Goal: Task Accomplishment & Management: Manage account settings

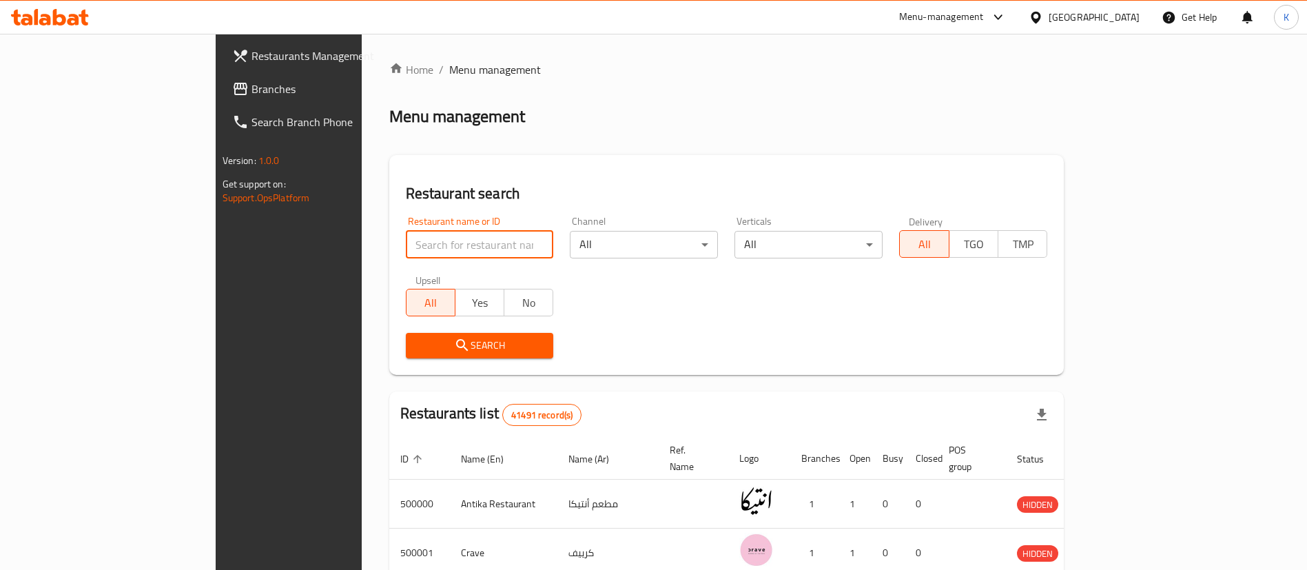
click at [424, 242] on input "search" at bounding box center [480, 245] width 148 height 28
type input "Cilantro"
click button "Search" at bounding box center [480, 345] width 148 height 25
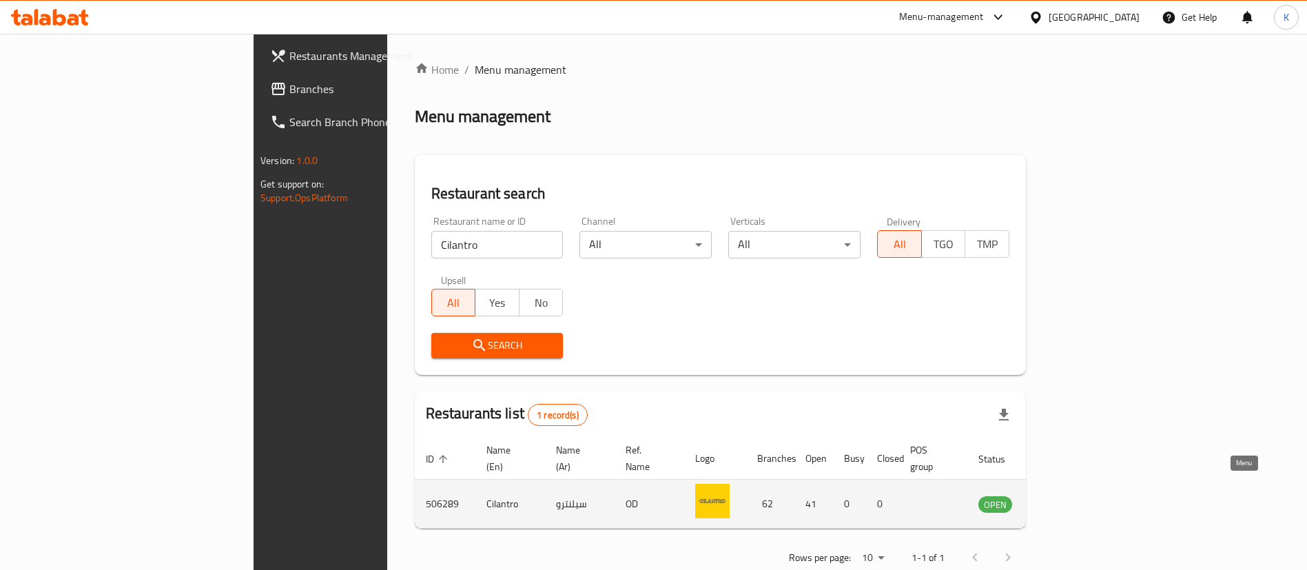
click at [1065, 502] on icon "enhanced table" at bounding box center [1062, 505] width 5 height 6
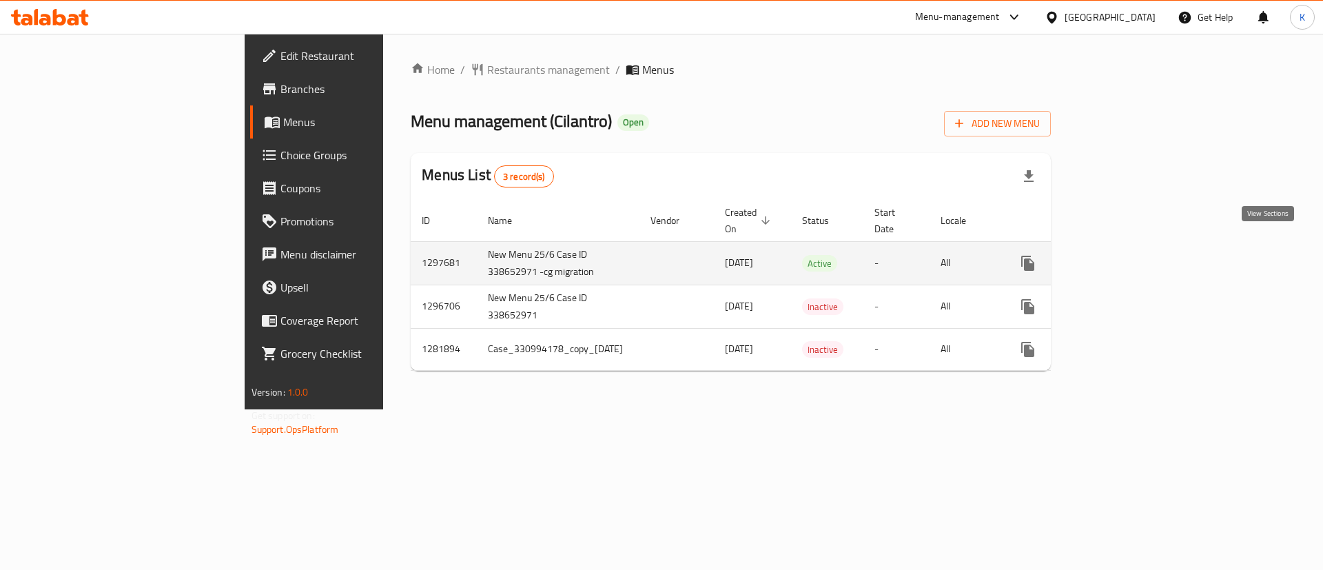
click at [1144, 247] on link "enhanced table" at bounding box center [1127, 263] width 33 height 33
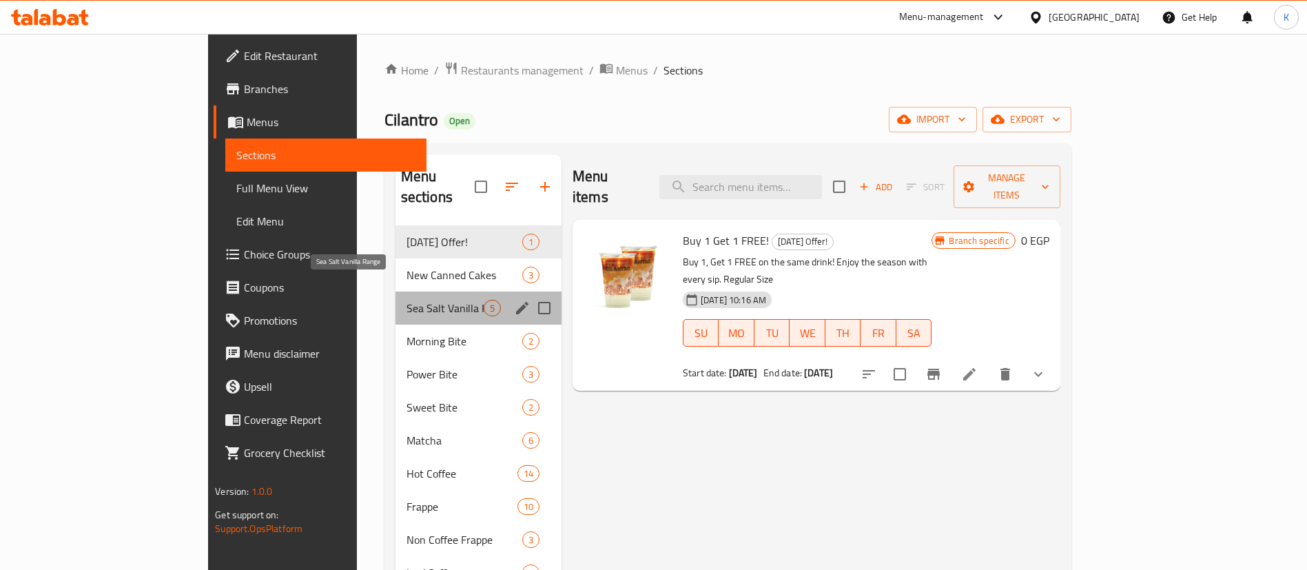
click at [407, 300] on span "Sea Salt Vanilla Range" at bounding box center [445, 308] width 77 height 17
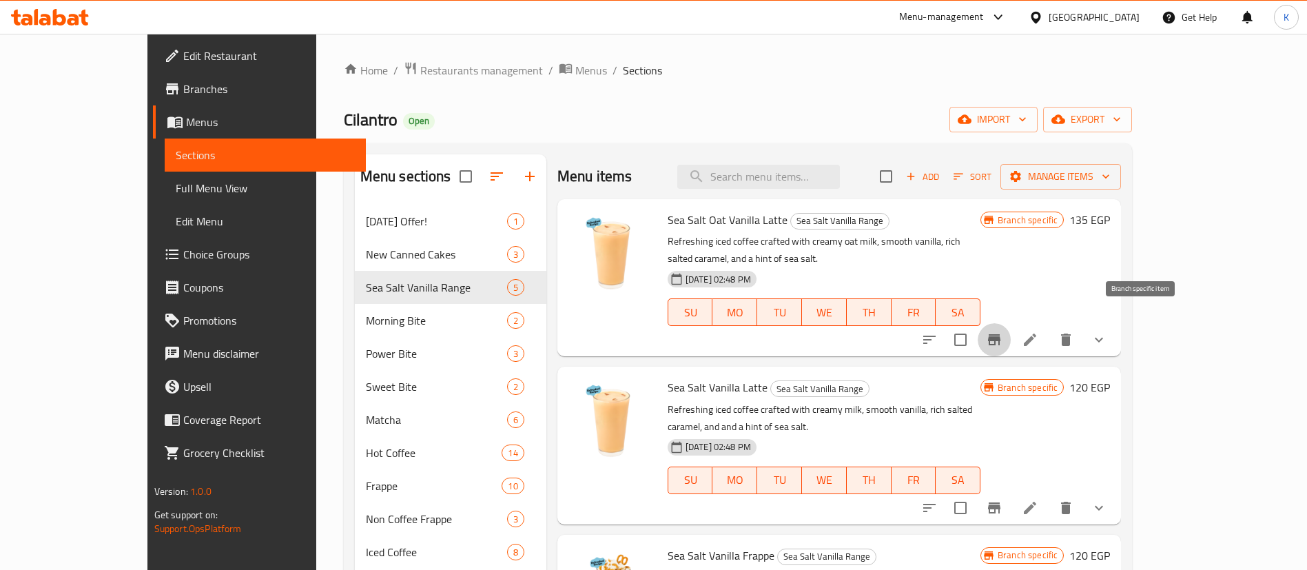
click at [1000, 334] on icon "Branch-specific-item" at bounding box center [994, 339] width 12 height 11
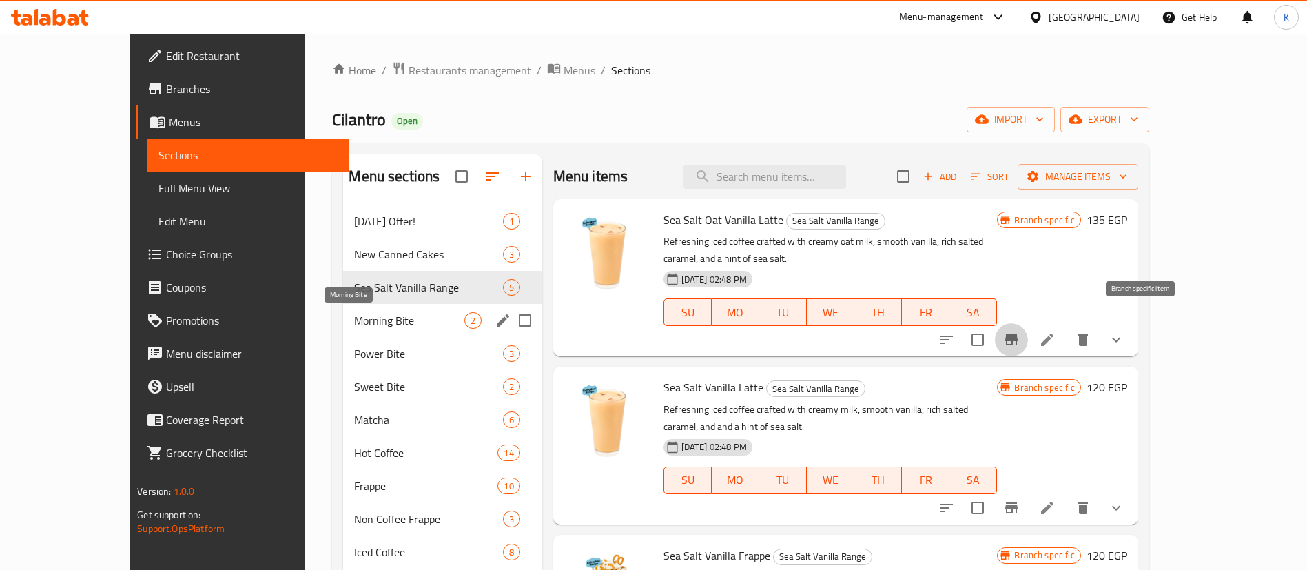
click at [354, 325] on span "Morning Bite" at bounding box center [409, 320] width 110 height 17
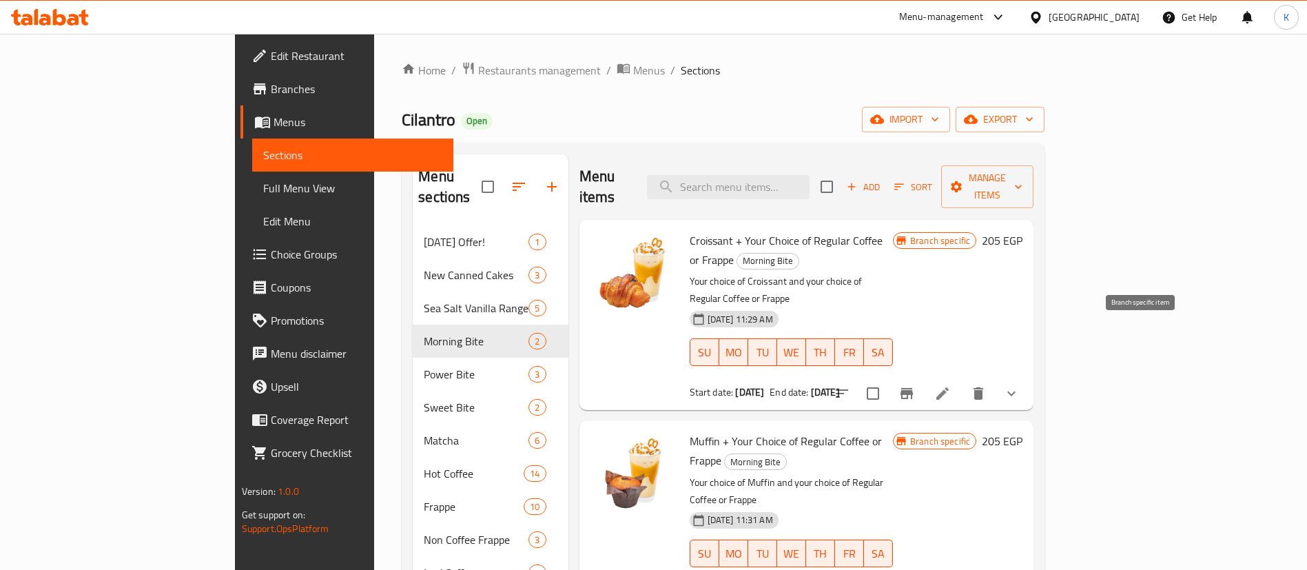
click at [913, 388] on icon "Branch-specific-item" at bounding box center [907, 393] width 12 height 11
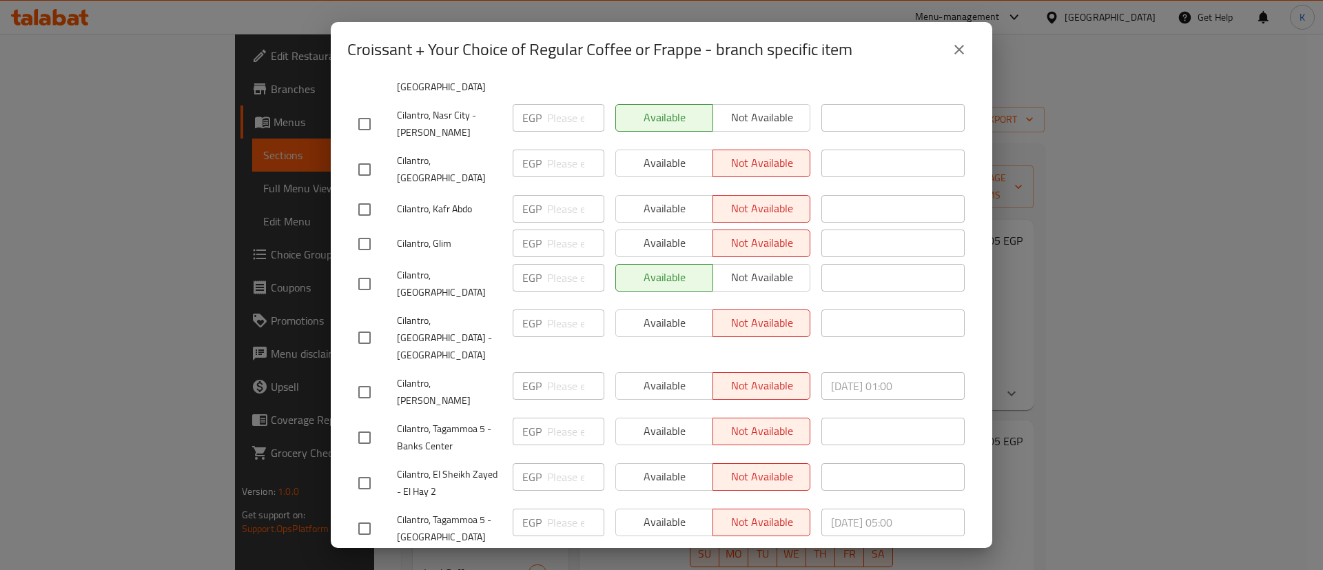
scroll to position [2104, 0]
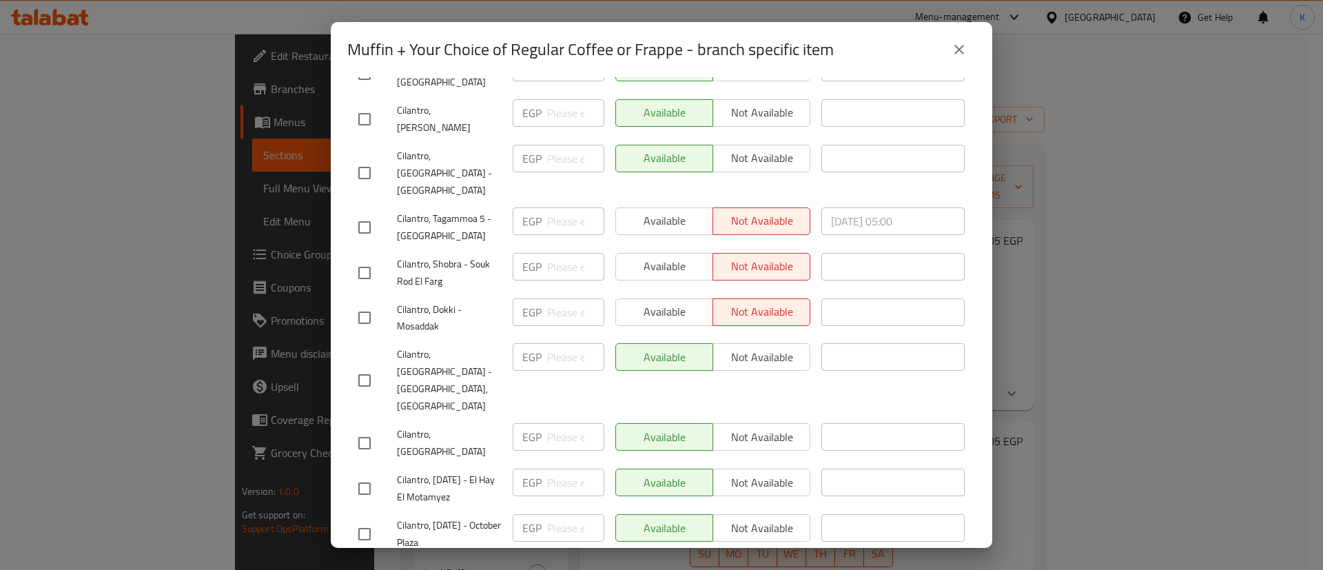
scroll to position [839, 0]
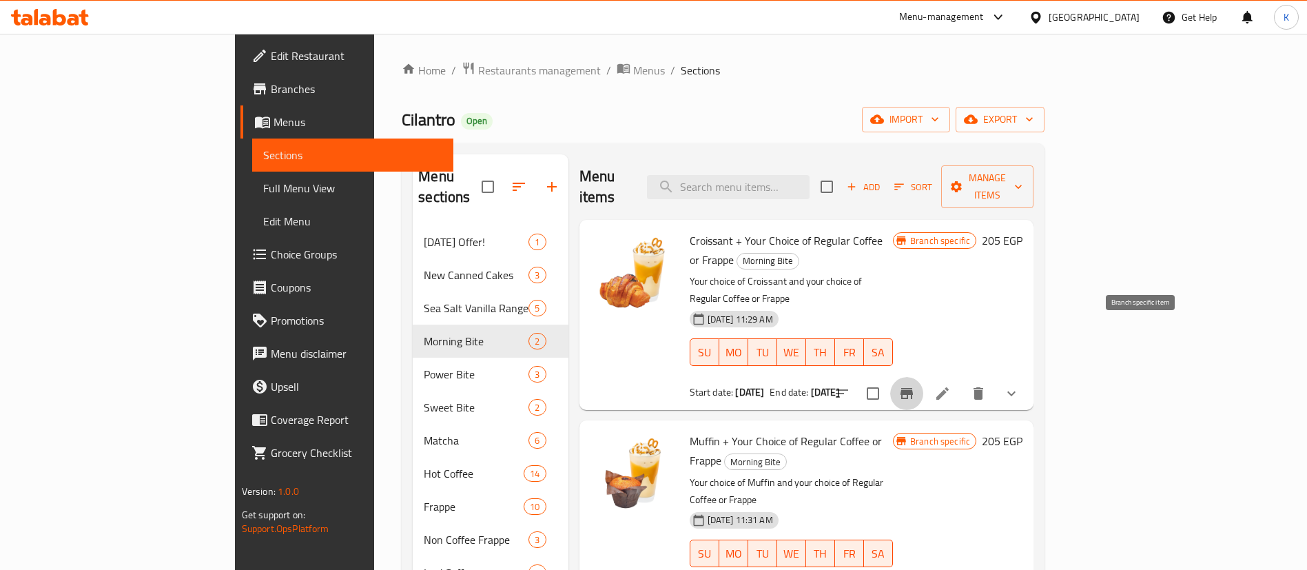
click at [915, 385] on icon "Branch-specific-item" at bounding box center [907, 393] width 17 height 17
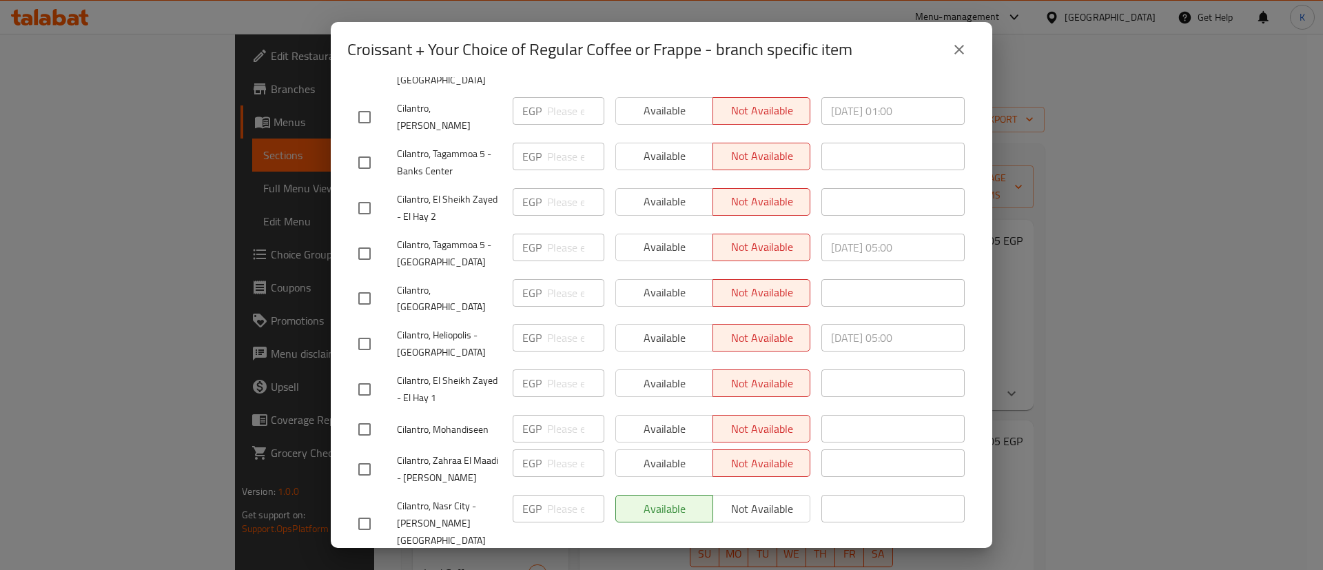
scroll to position [2527, 0]
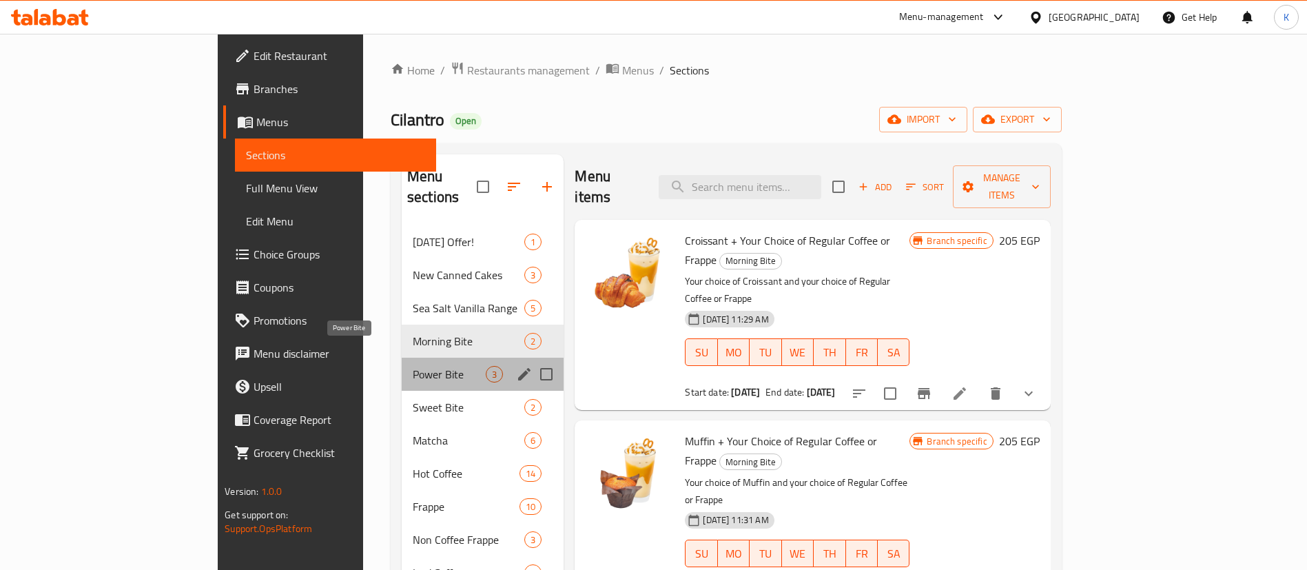
click at [413, 366] on span "Power Bite" at bounding box center [449, 374] width 73 height 17
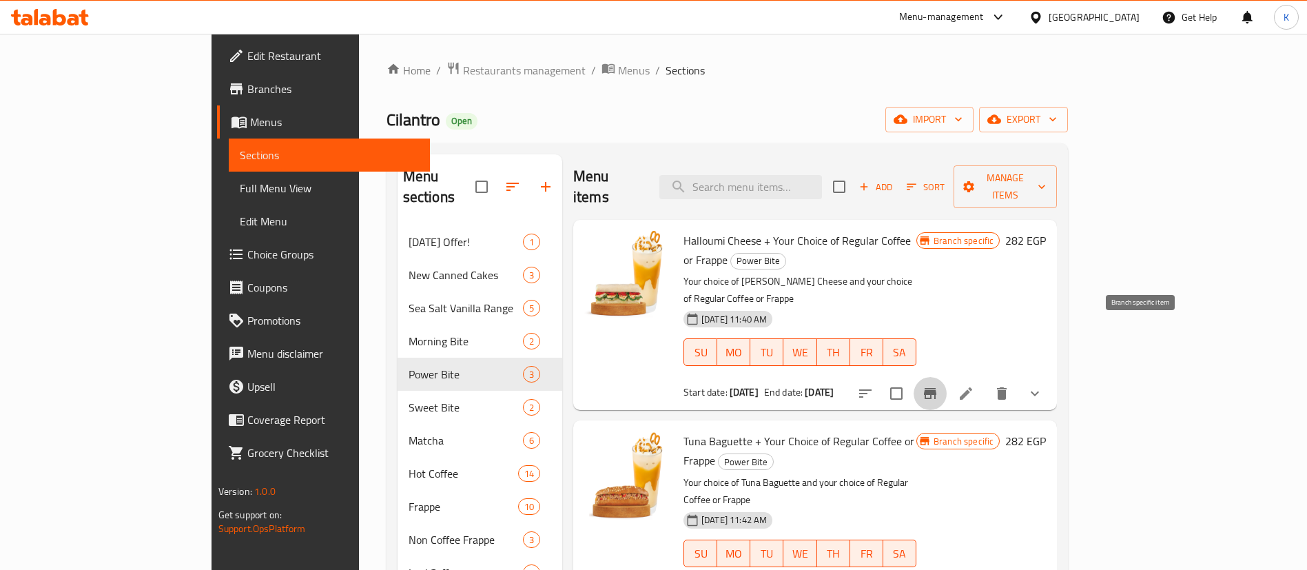
click at [936, 388] on icon "Branch-specific-item" at bounding box center [930, 393] width 12 height 11
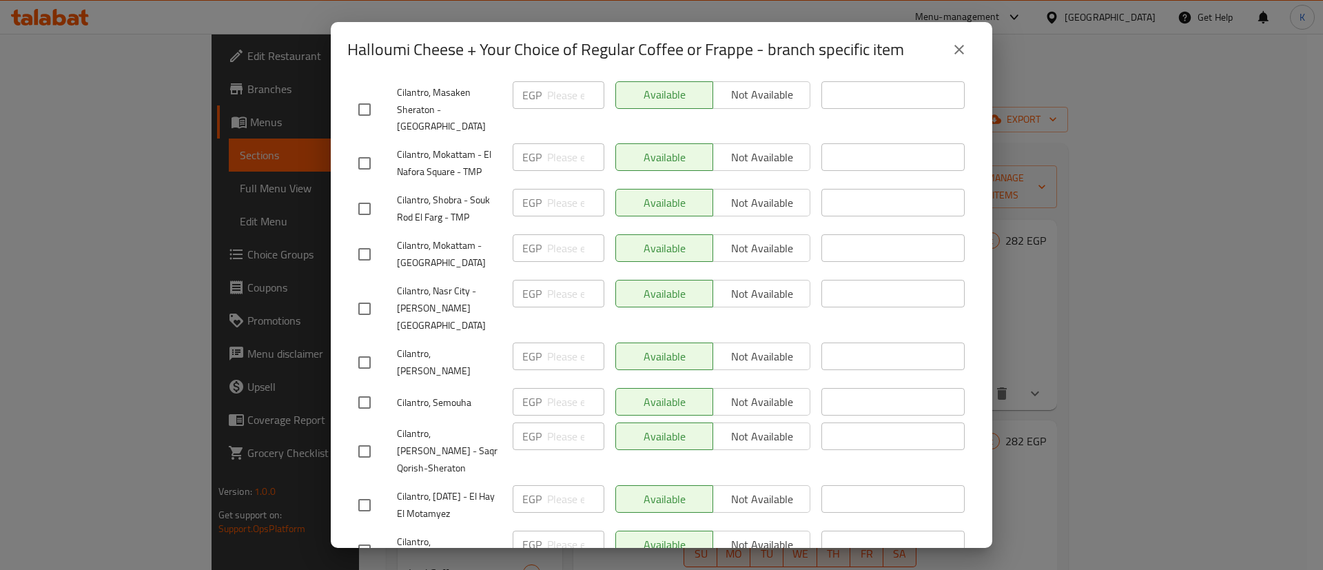
scroll to position [2527, 0]
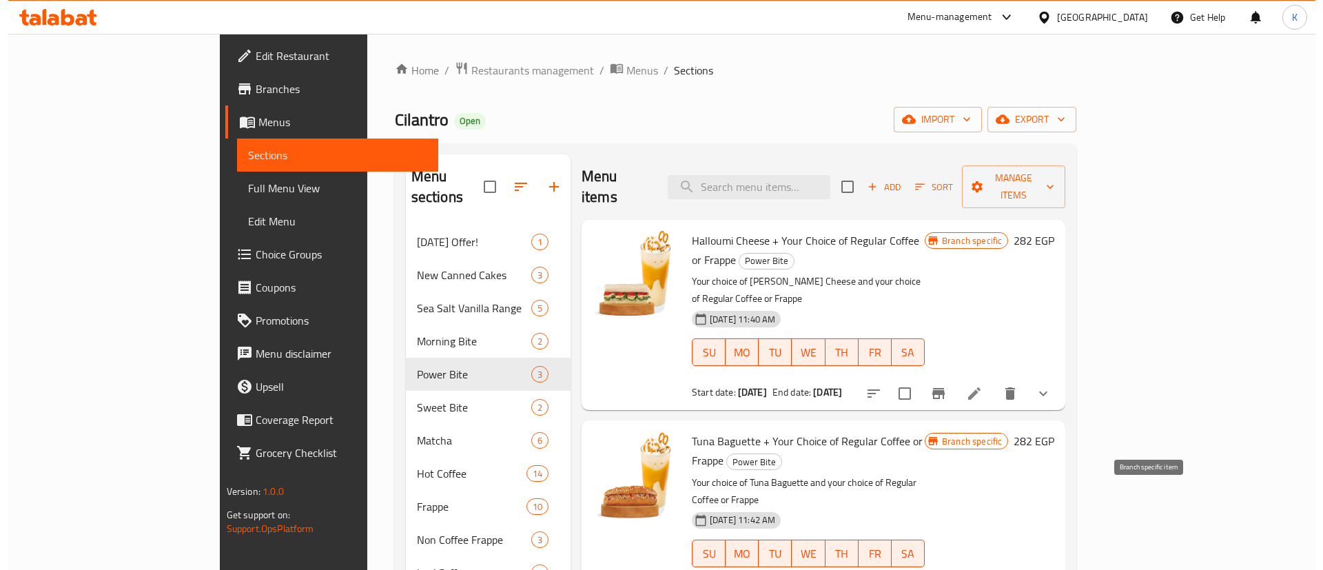
scroll to position [50, 0]
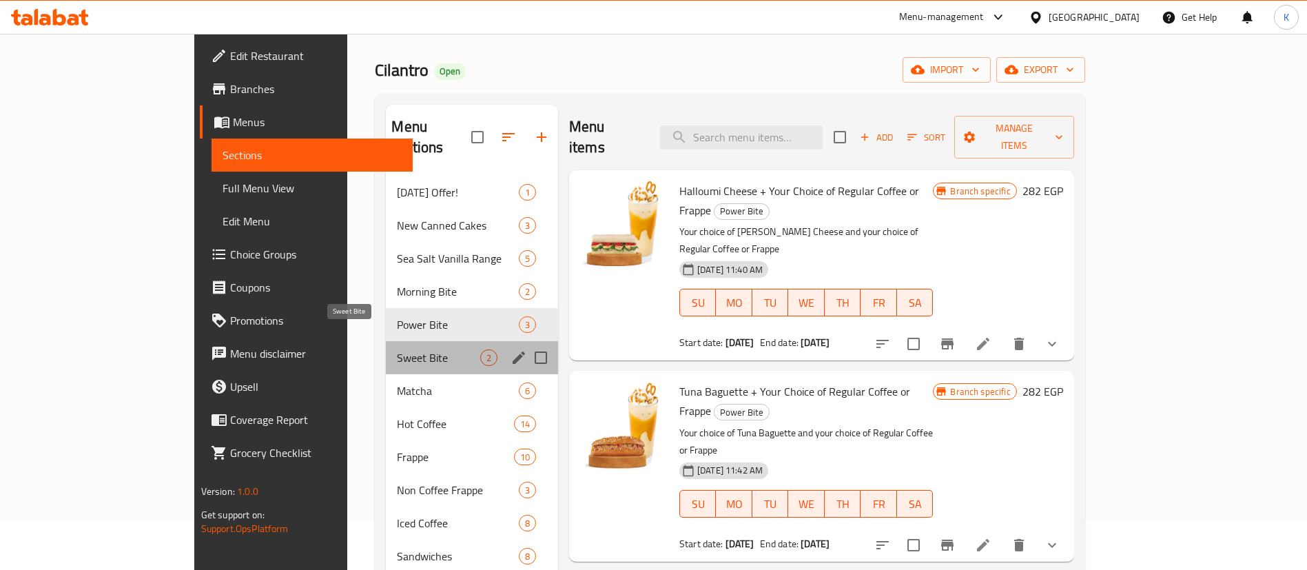
click at [397, 349] on span "Sweet Bite" at bounding box center [438, 357] width 83 height 17
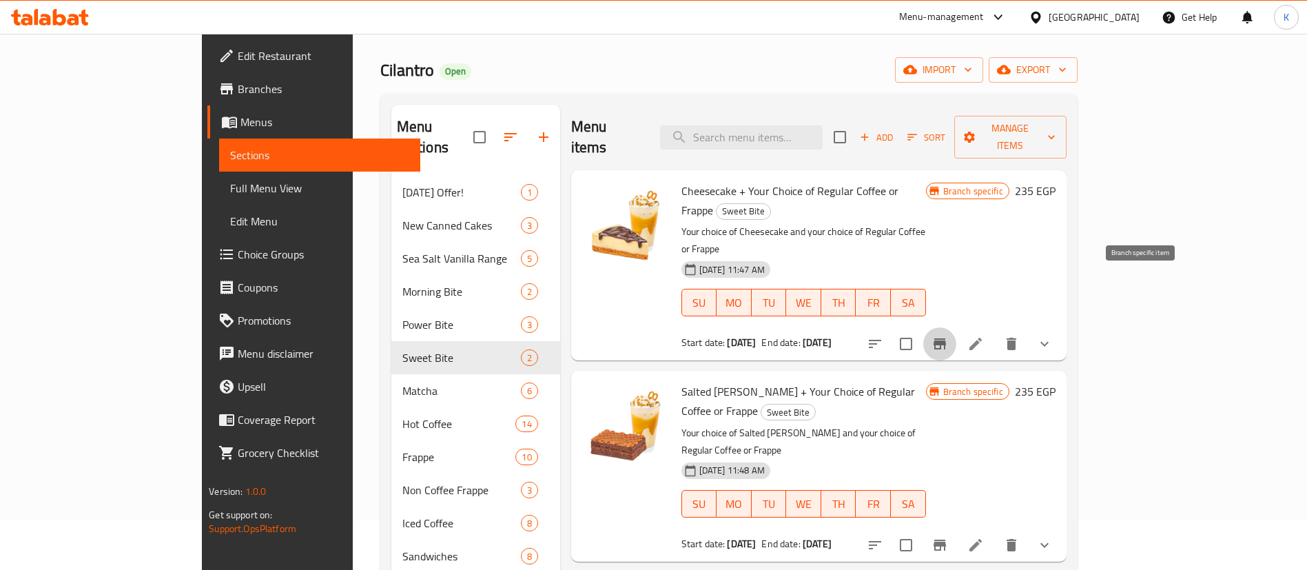
click at [946, 338] on icon "Branch-specific-item" at bounding box center [940, 343] width 12 height 11
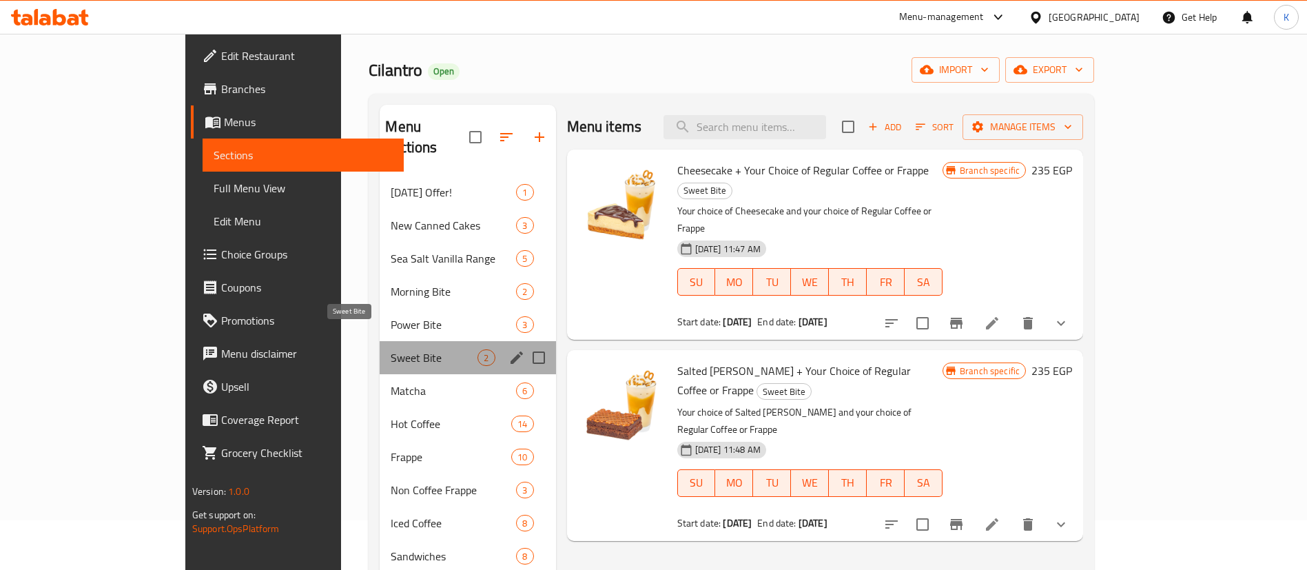
click at [391, 349] on span "Sweet Bite" at bounding box center [434, 357] width 87 height 17
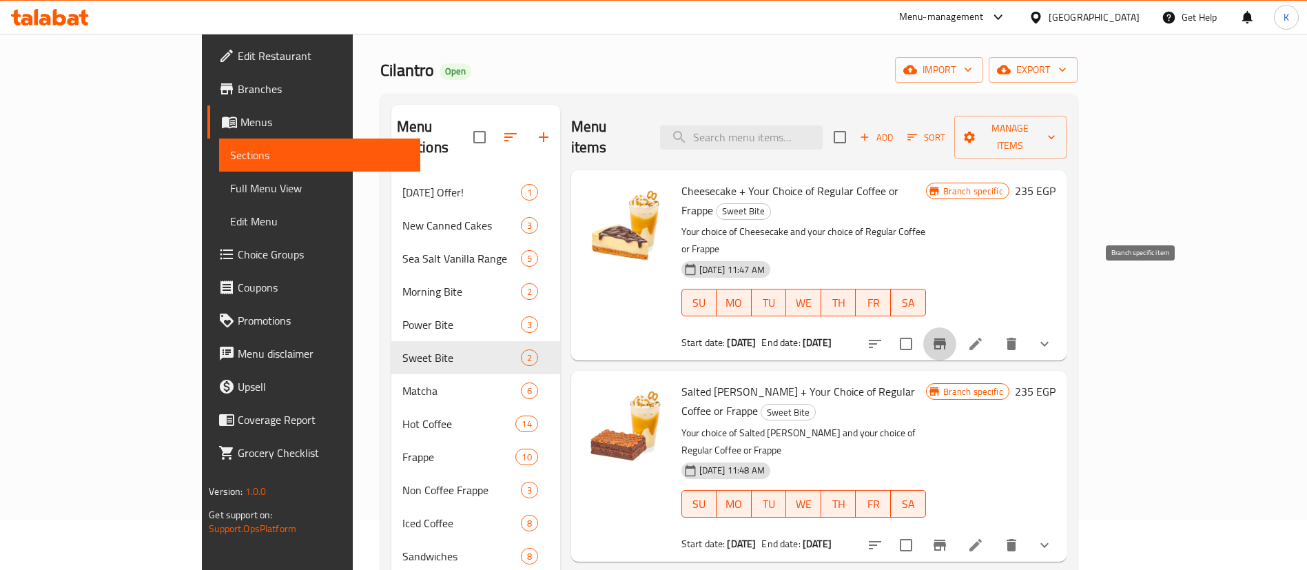
click at [946, 338] on icon "Branch-specific-item" at bounding box center [940, 343] width 12 height 11
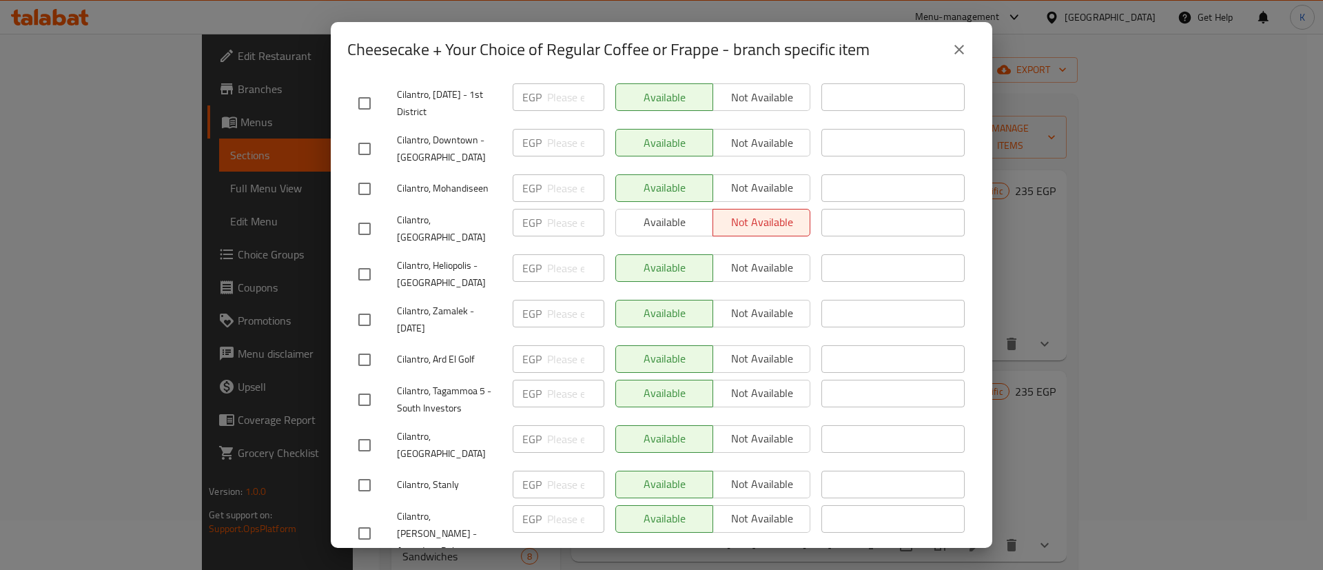
scroll to position [2527, 0]
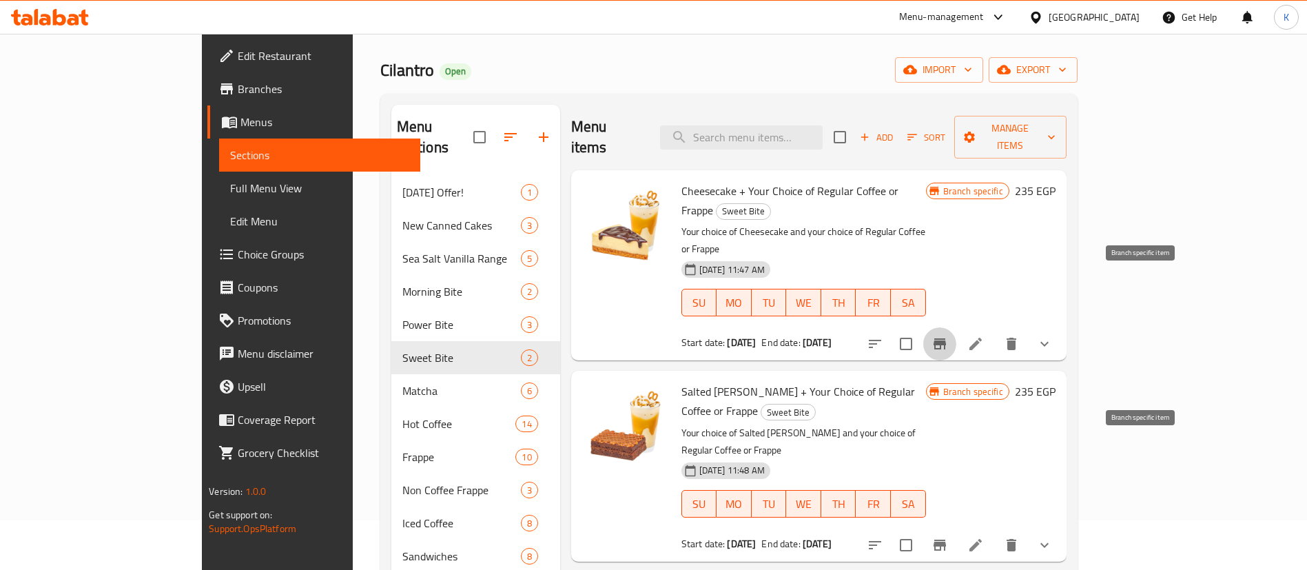
click at [948, 537] on icon "Branch-specific-item" at bounding box center [940, 545] width 17 height 17
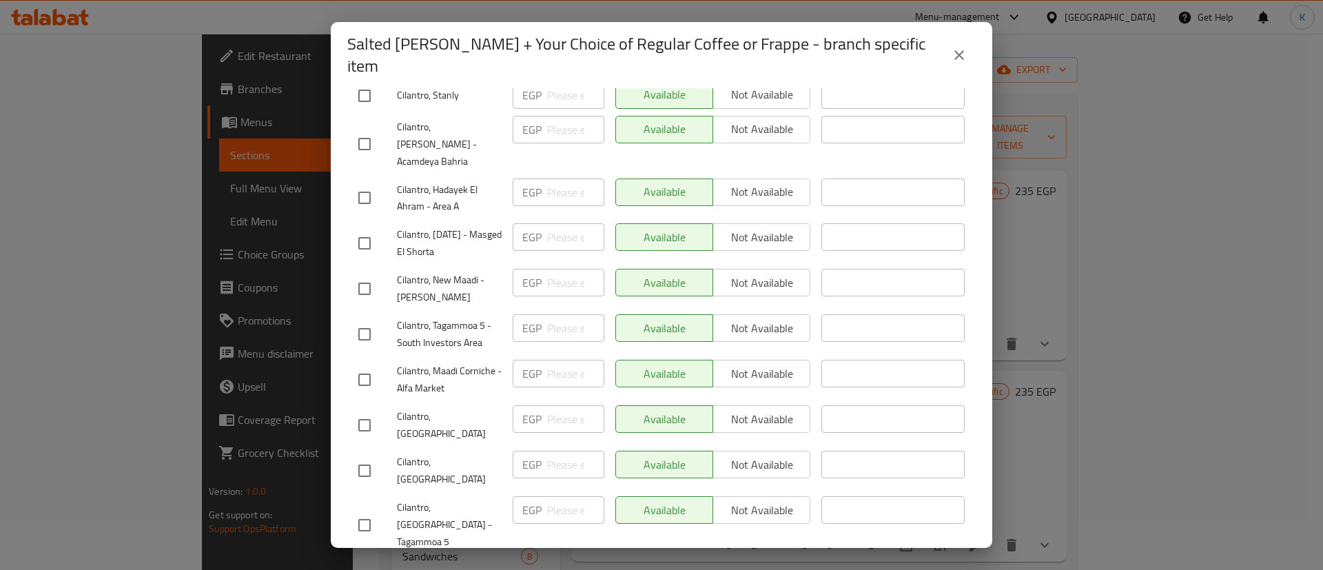
scroll to position [2538, 0]
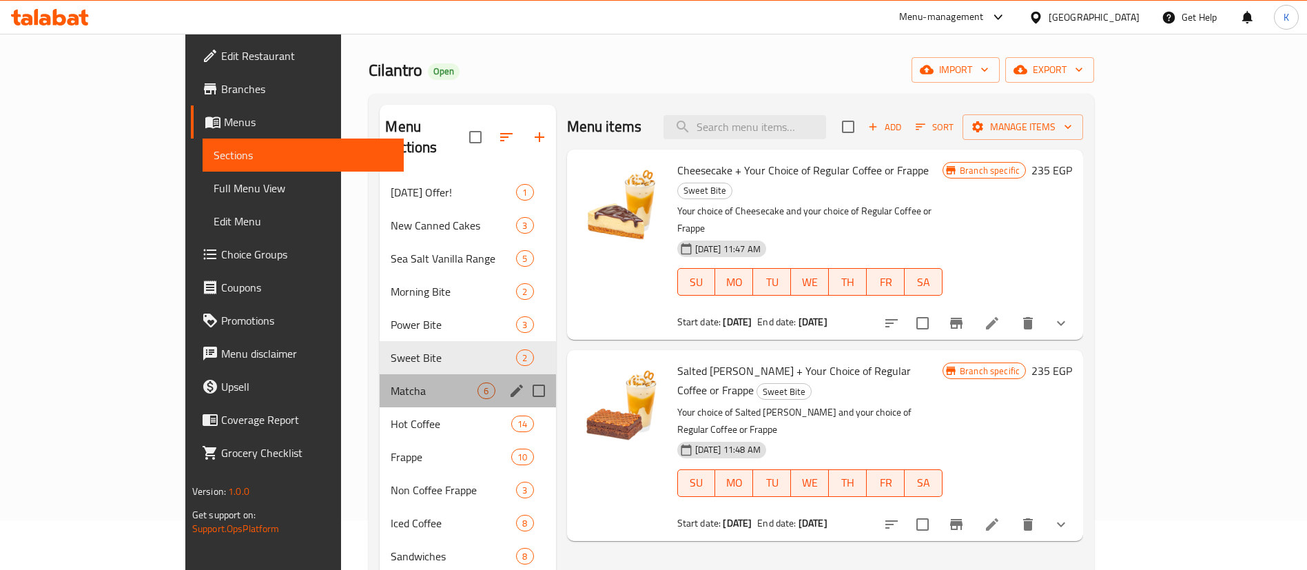
click at [380, 378] on div "Matcha 6" at bounding box center [468, 390] width 176 height 33
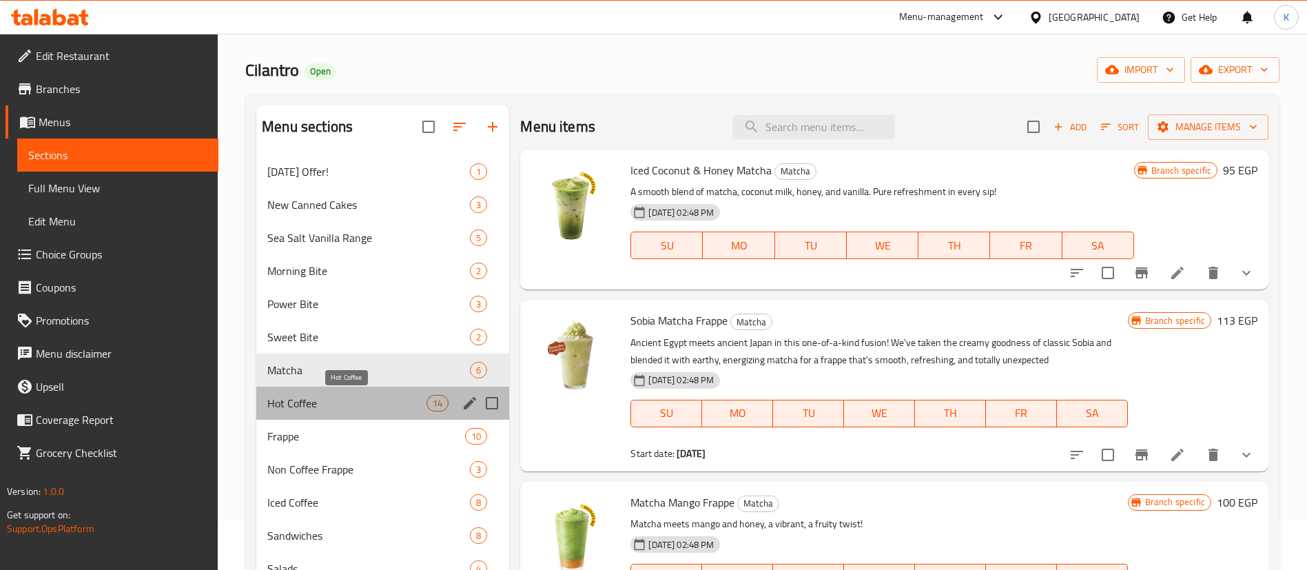
click at [314, 406] on span "Hot Coffee" at bounding box center [346, 403] width 159 height 17
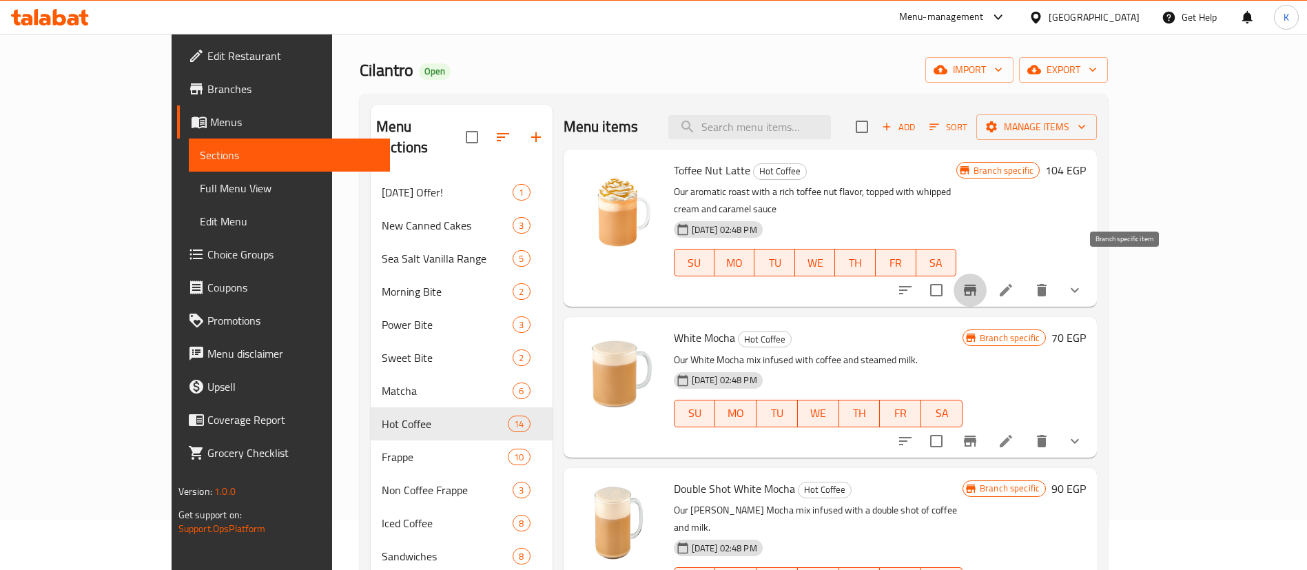
click at [976, 285] on icon "Branch-specific-item" at bounding box center [970, 290] width 12 height 11
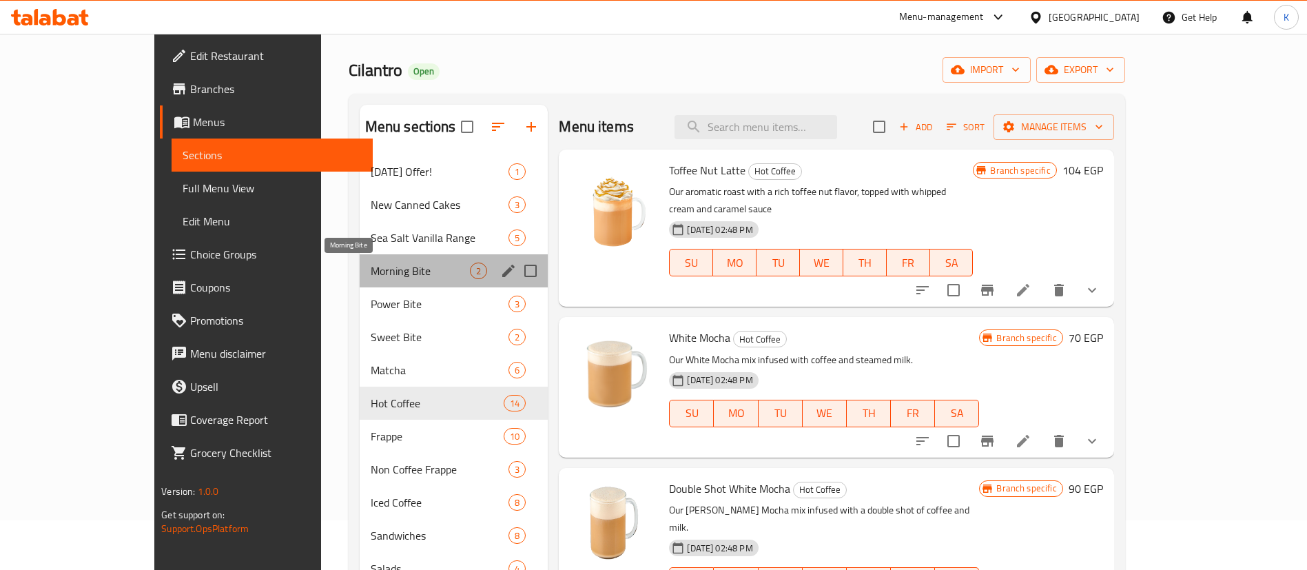
click at [371, 273] on span "Morning Bite" at bounding box center [421, 271] width 100 height 17
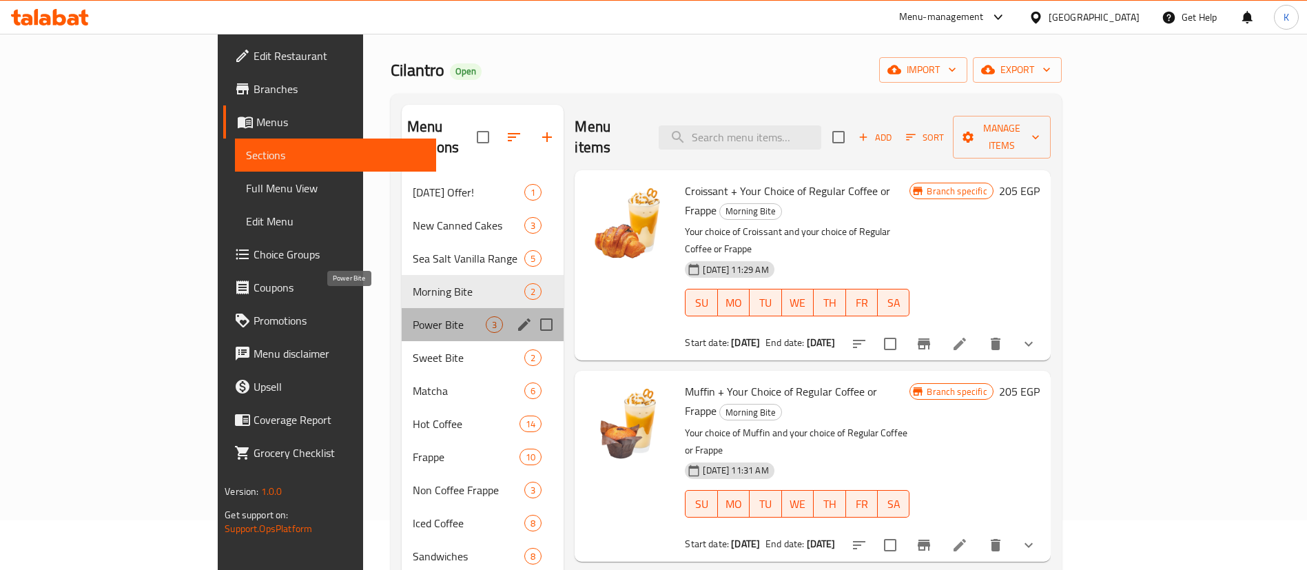
click at [413, 316] on span "Power Bite" at bounding box center [449, 324] width 73 height 17
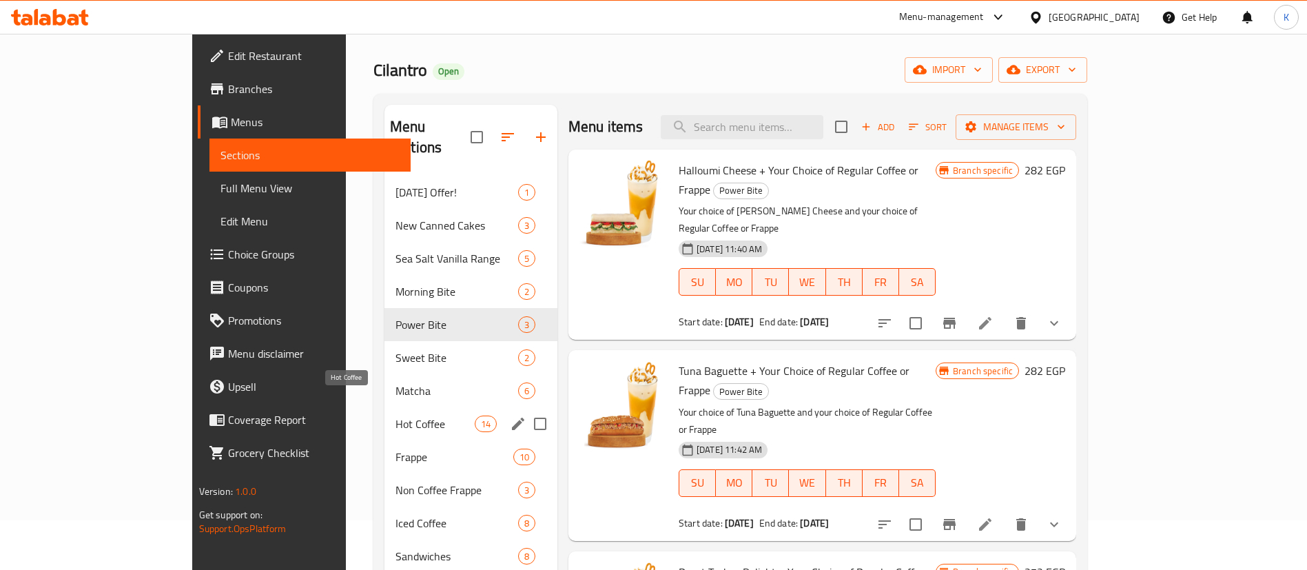
click at [396, 415] on span "Hot Coffee" at bounding box center [435, 423] width 79 height 17
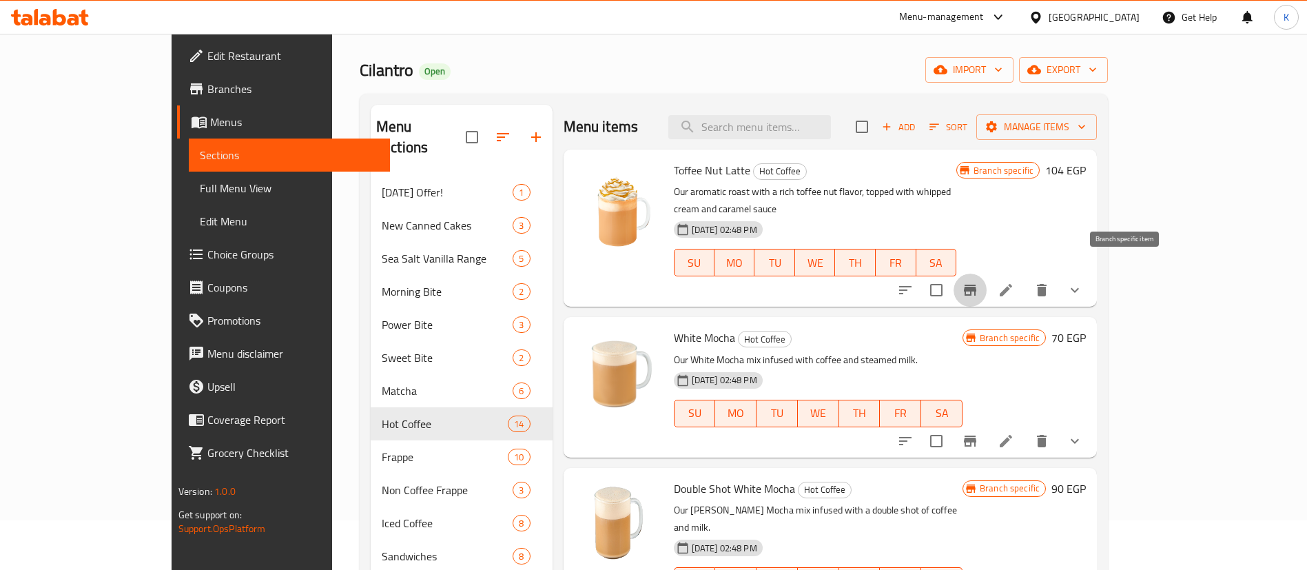
click at [976, 285] on icon "Branch-specific-item" at bounding box center [970, 290] width 12 height 11
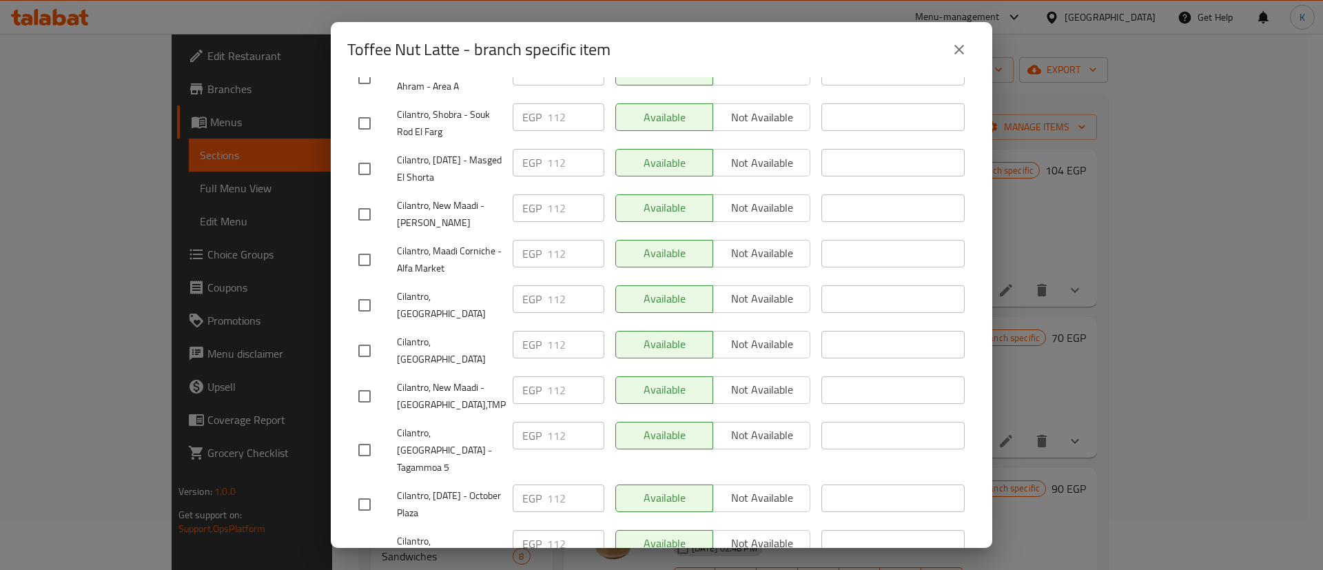
scroll to position [2527, 0]
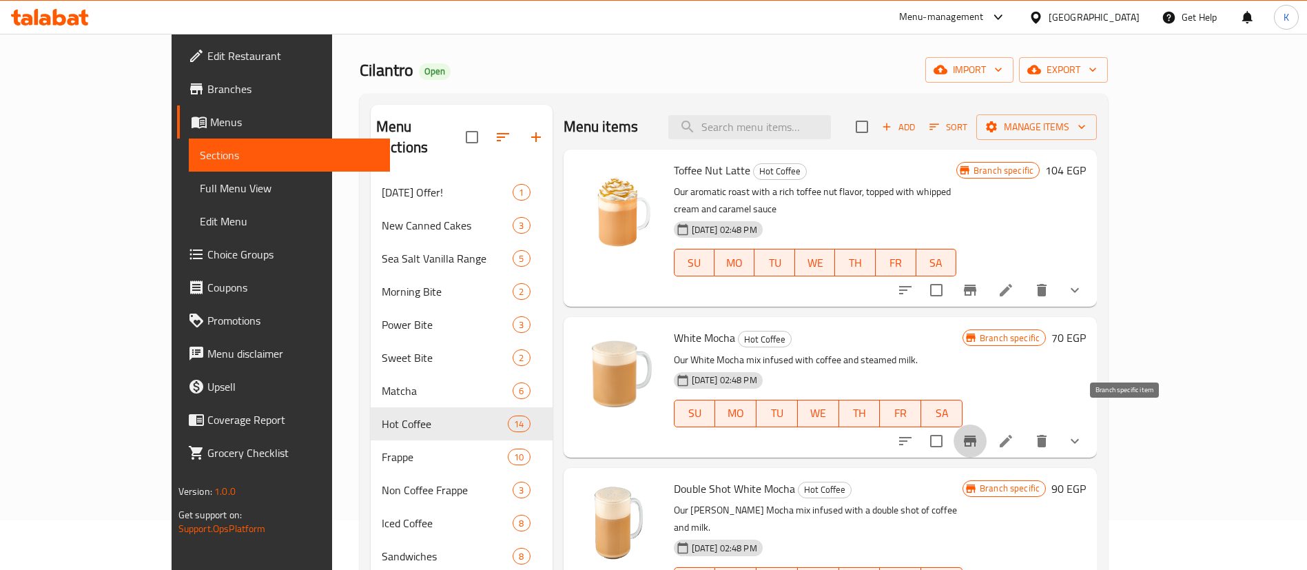
click at [987, 435] on button "Branch-specific-item" at bounding box center [970, 440] width 33 height 33
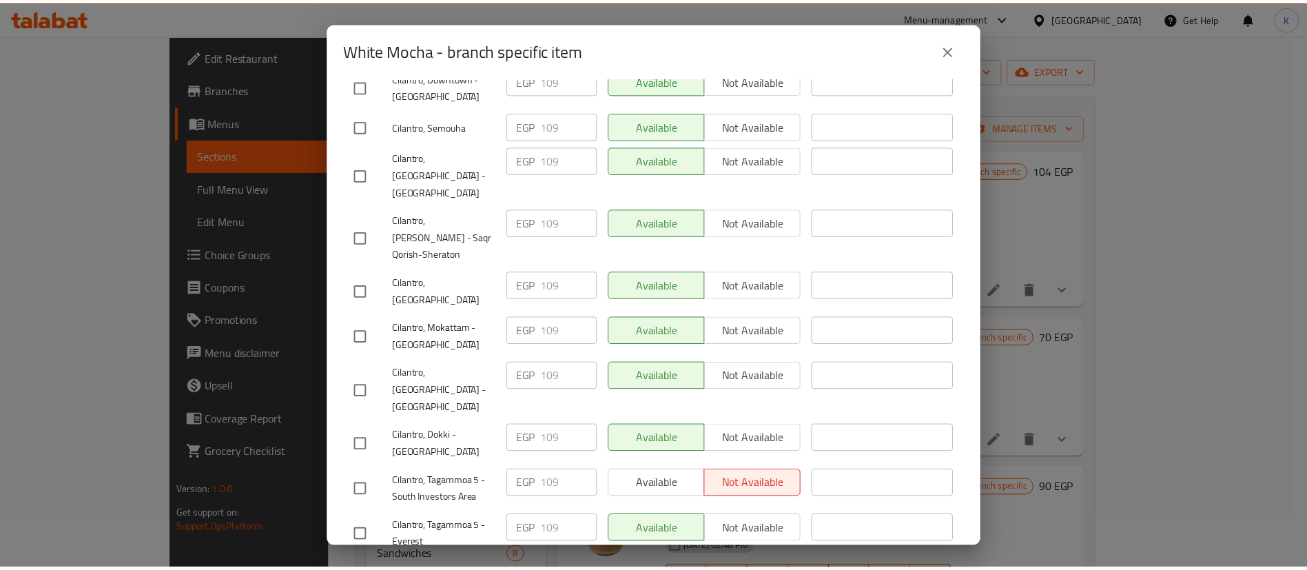
scroll to position [1231, 0]
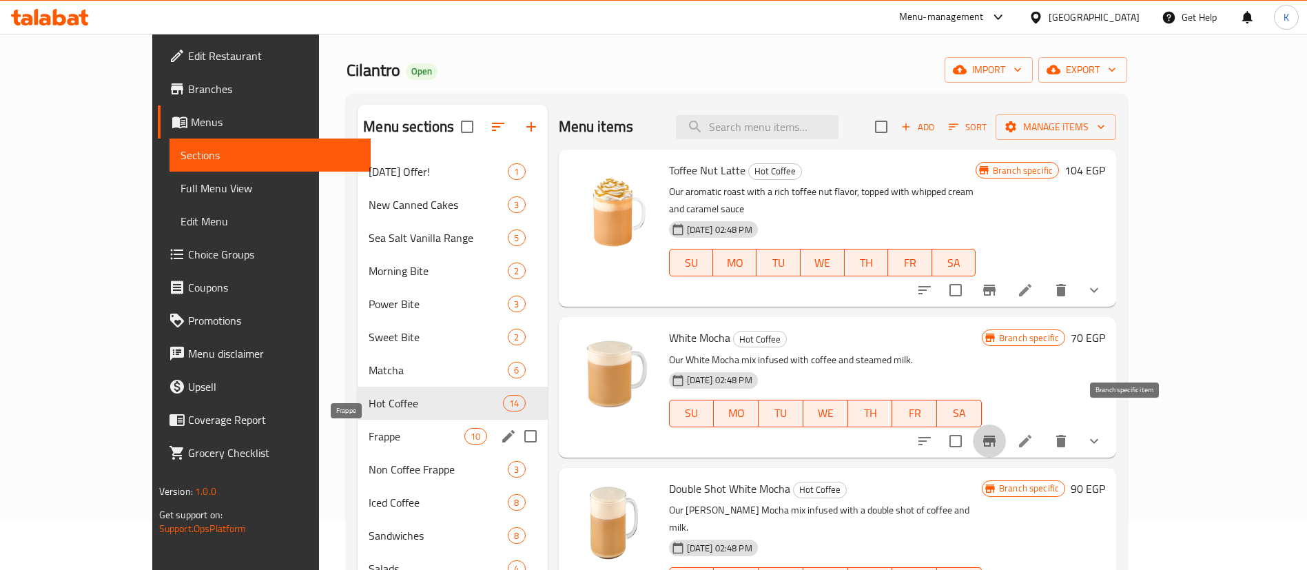
click at [369, 437] on span "Frappe" at bounding box center [417, 436] width 96 height 17
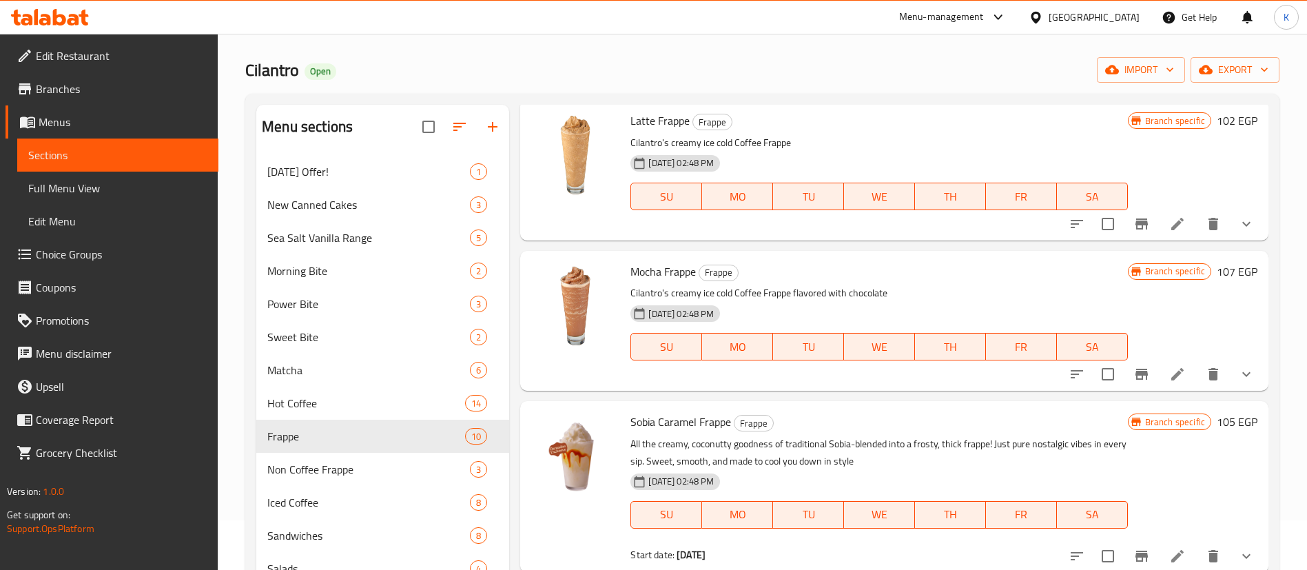
scroll to position [229, 0]
click at [1133, 228] on icon "Branch-specific-item" at bounding box center [1141, 225] width 17 height 17
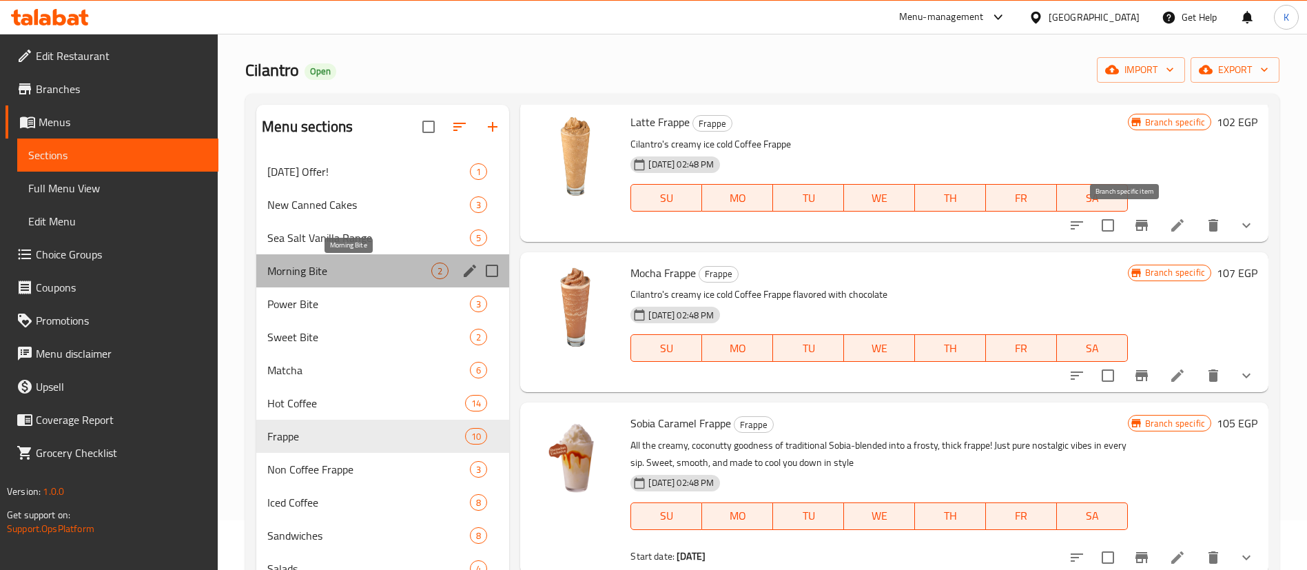
click at [300, 270] on span "Morning Bite" at bounding box center [349, 271] width 164 height 17
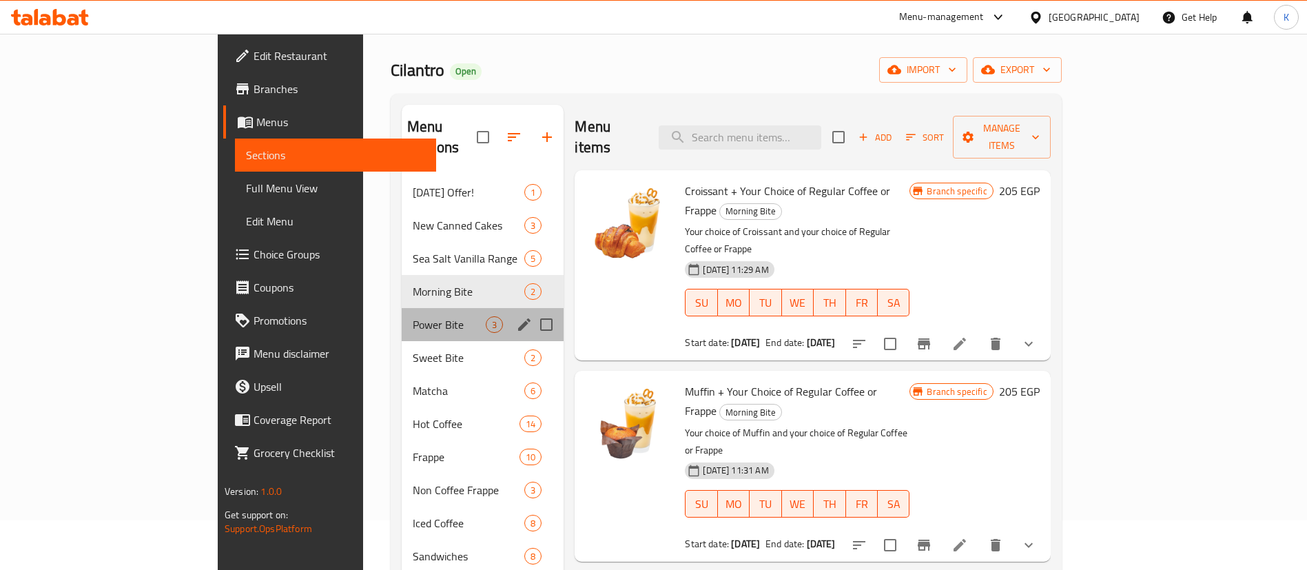
click at [402, 308] on div "Power Bite 3" at bounding box center [483, 324] width 162 height 33
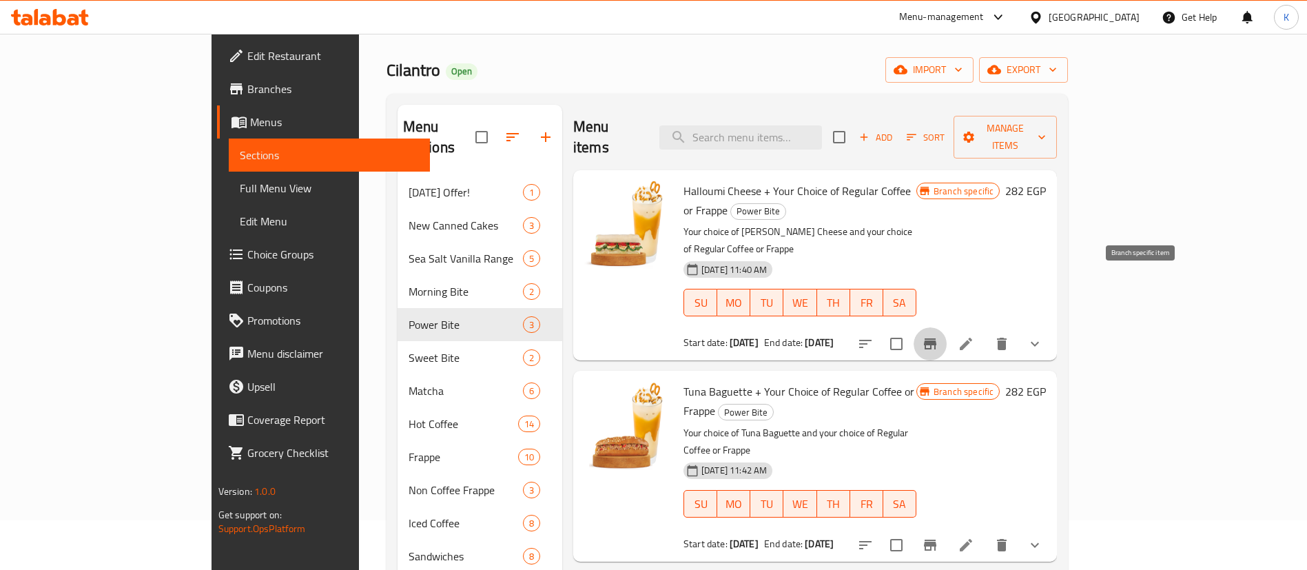
click at [936, 338] on icon "Branch-specific-item" at bounding box center [930, 343] width 12 height 11
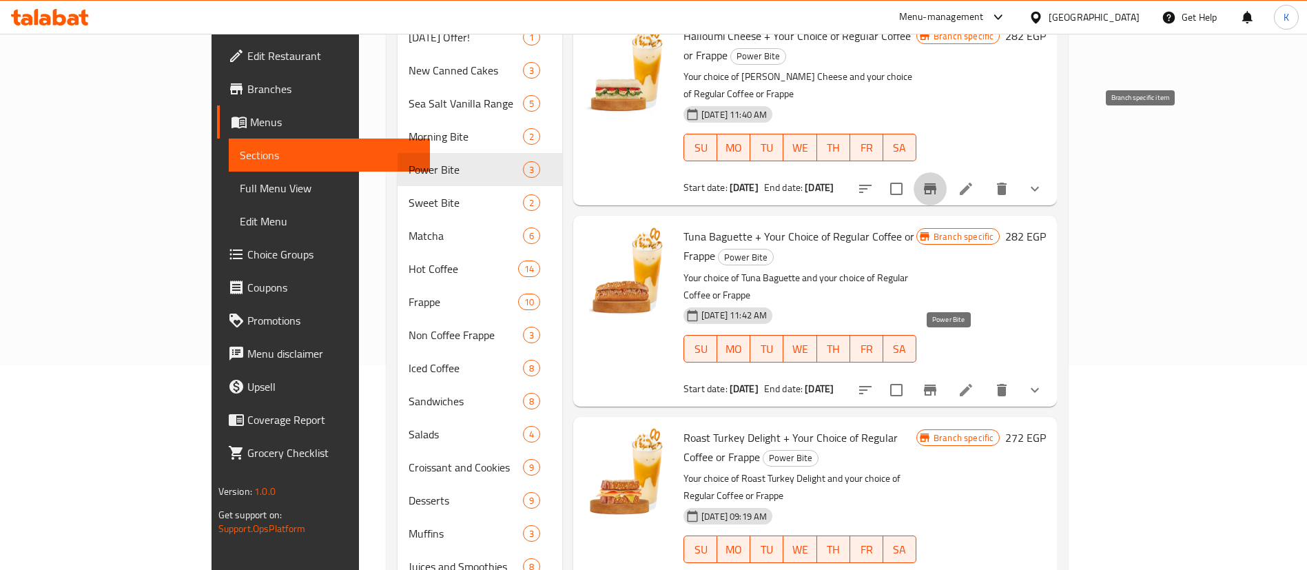
scroll to position [206, 0]
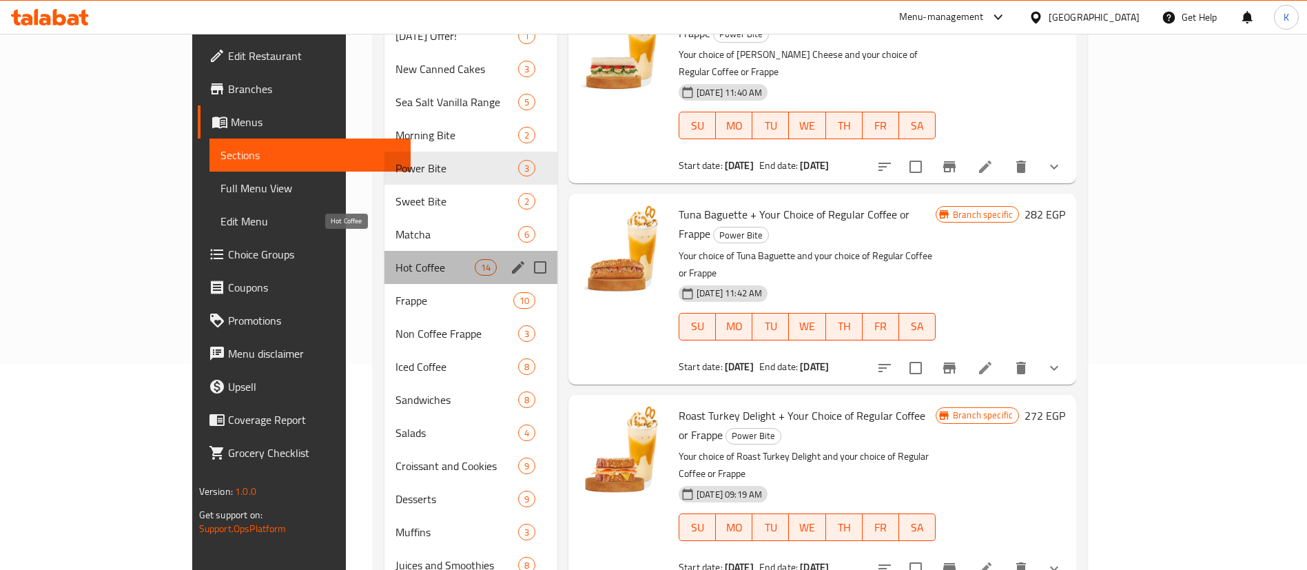
click at [396, 259] on span "Hot Coffee" at bounding box center [435, 267] width 79 height 17
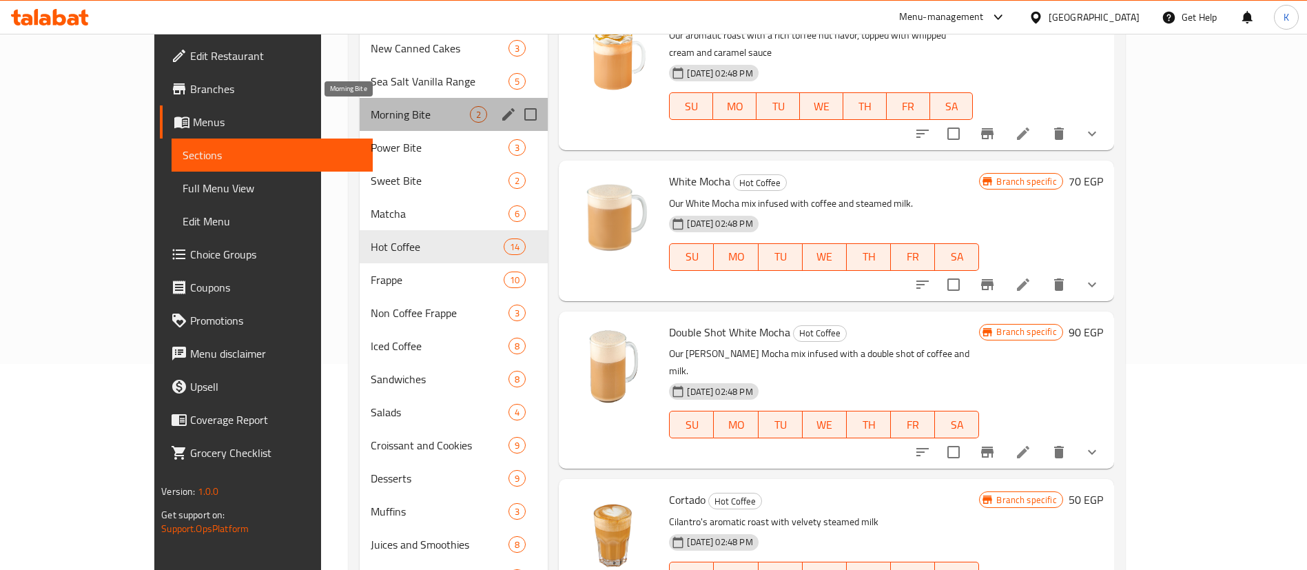
click at [371, 110] on span "Morning Bite" at bounding box center [421, 114] width 100 height 17
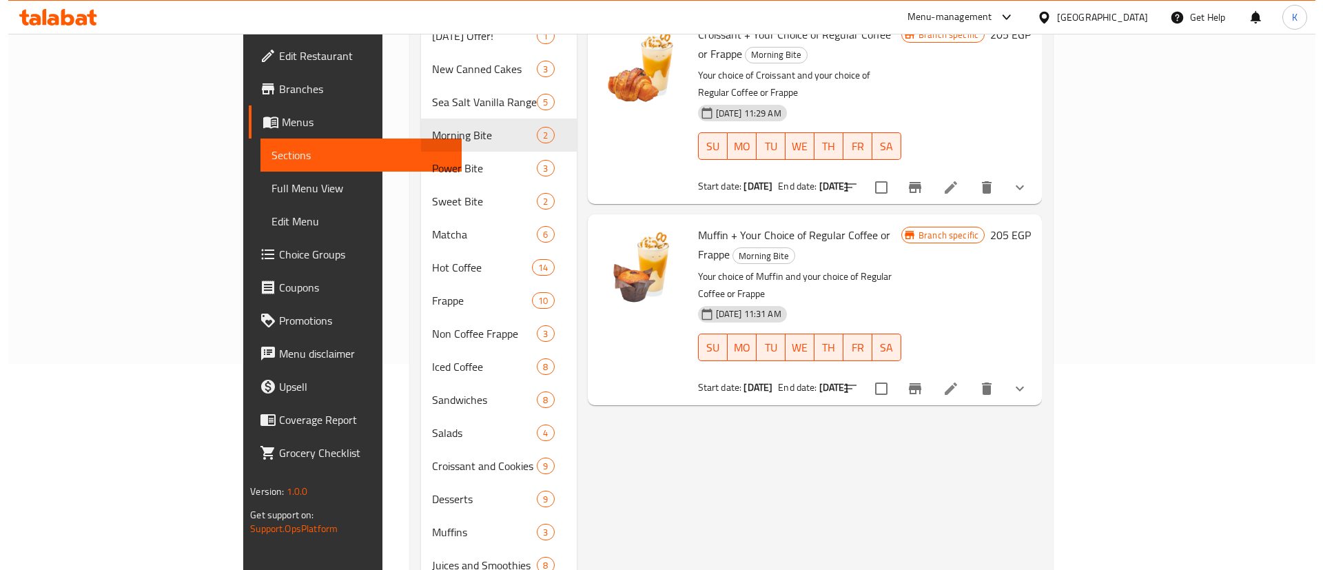
scroll to position [82, 0]
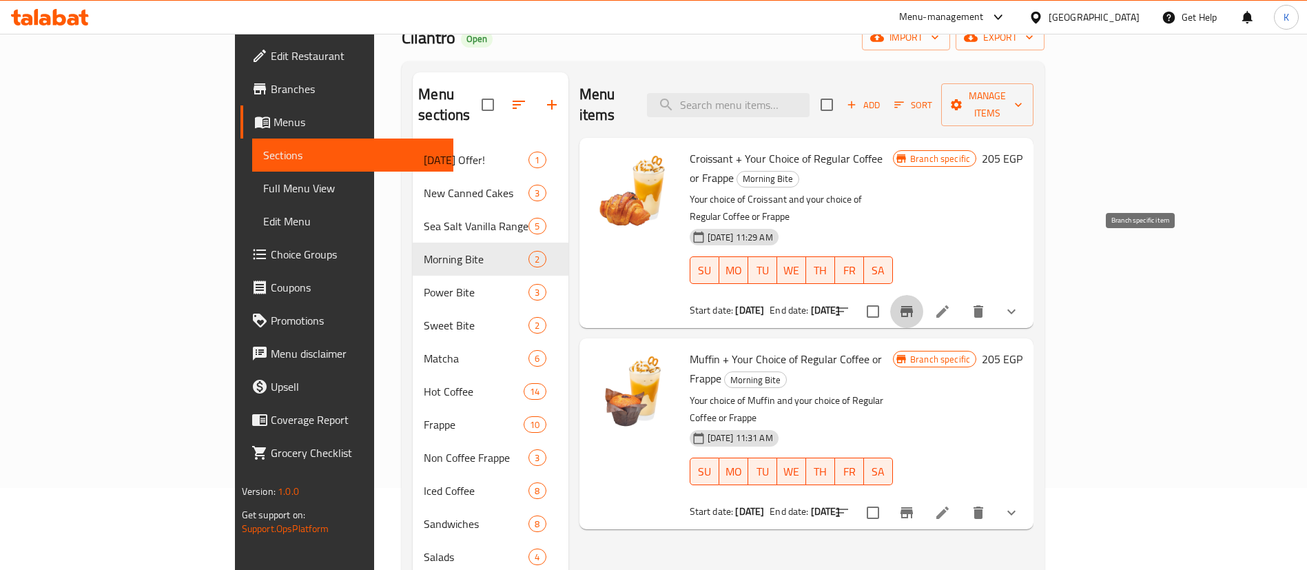
click at [913, 306] on icon "Branch-specific-item" at bounding box center [907, 311] width 12 height 11
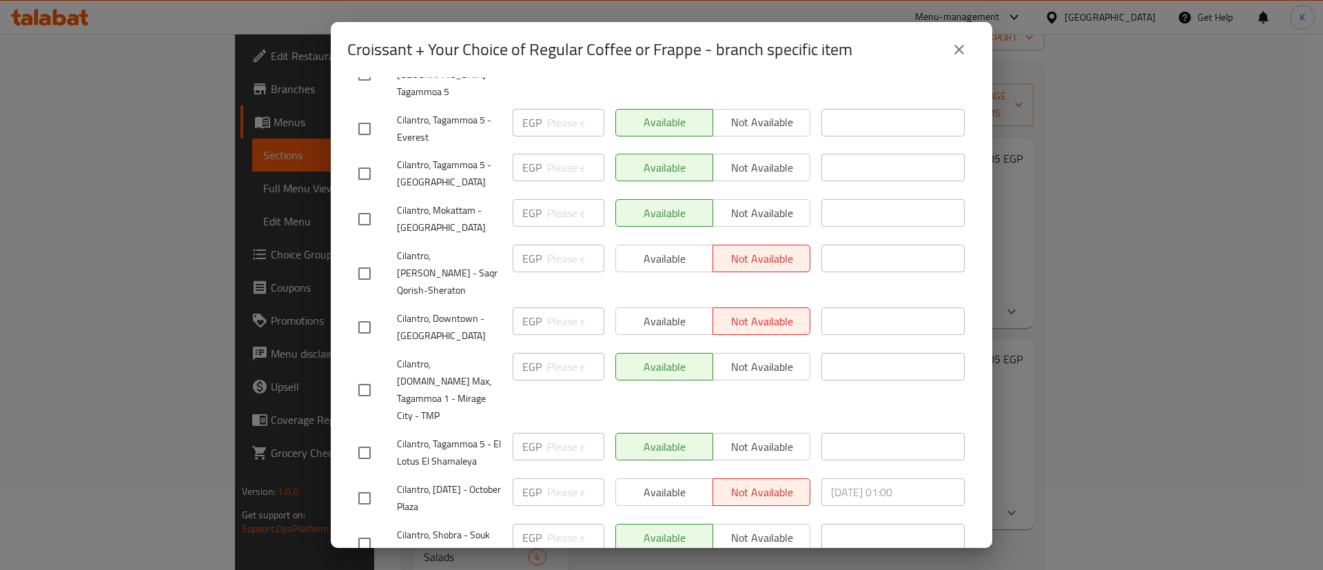
scroll to position [985, 0]
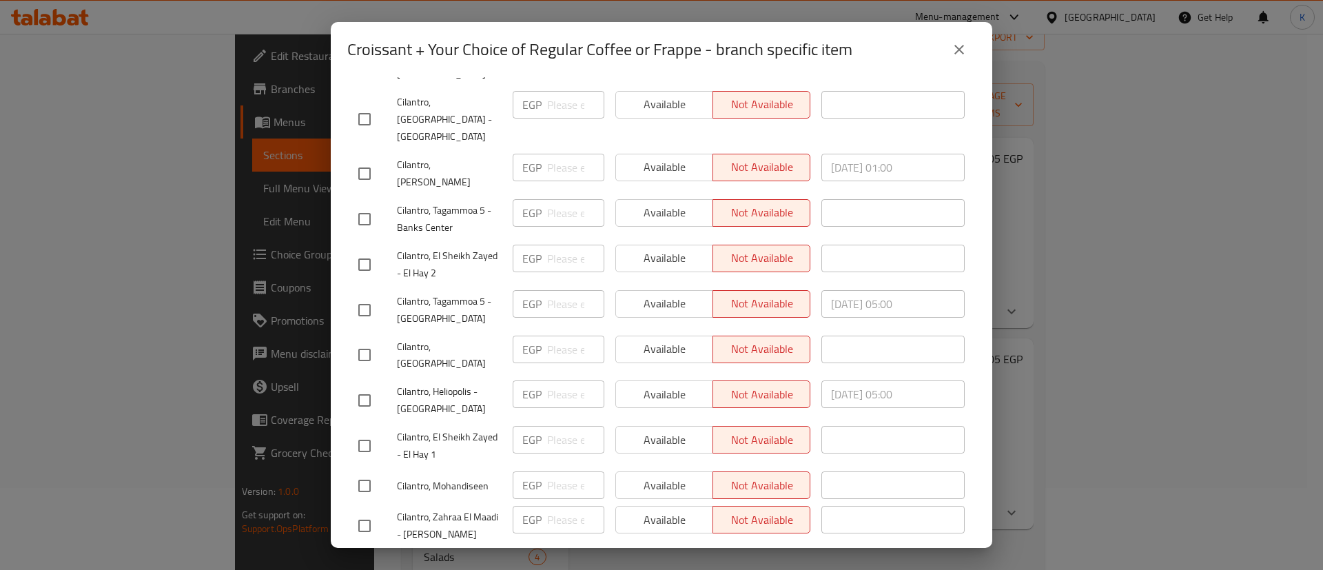
click at [382, 48] on h2 "Croissant + Your Choice of Regular Coffee or Frappe - branch specific item" at bounding box center [599, 50] width 505 height 22
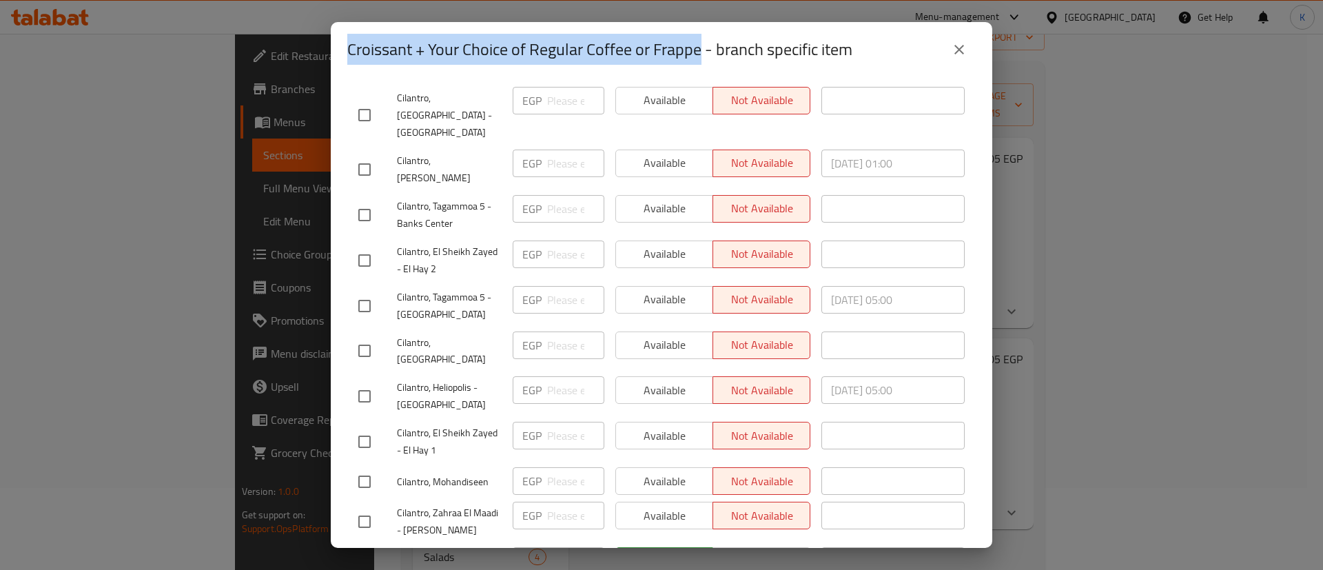
drag, startPoint x: 382, startPoint y: 48, endPoint x: 685, endPoint y: 39, distance: 302.6
click at [685, 39] on h2 "Croissant + Your Choice of Regular Coffee or Frappe - branch specific item" at bounding box center [599, 50] width 505 height 22
copy h2 "Croissant + Your Choice of Regular Coffee or Frappe"
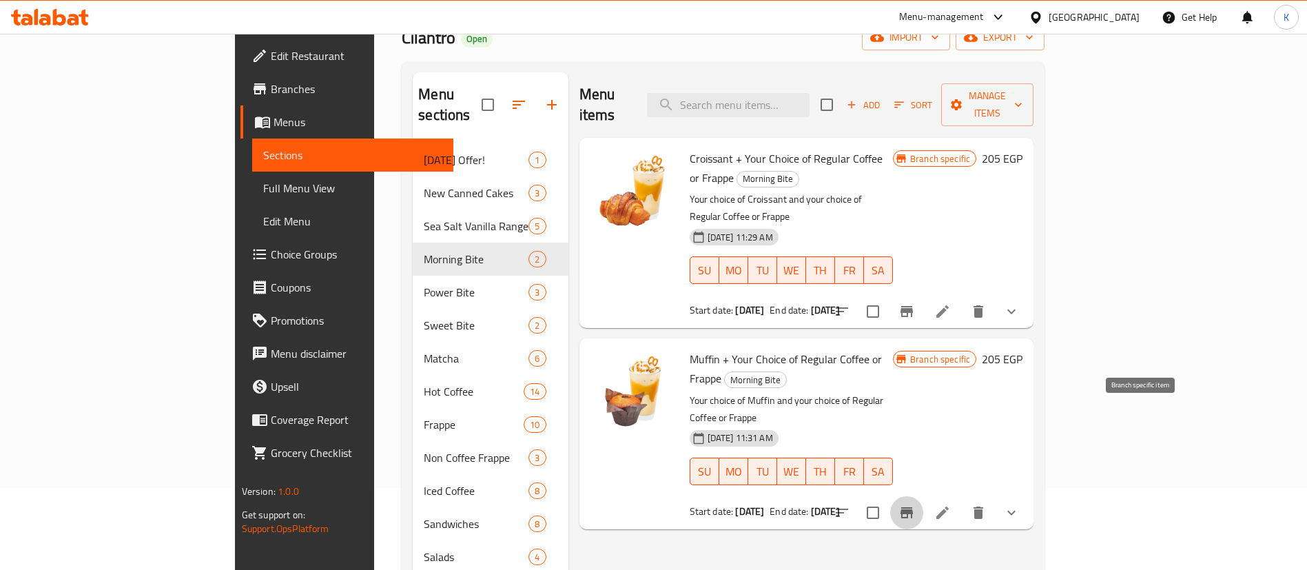
click at [915, 504] on icon "Branch-specific-item" at bounding box center [907, 512] width 17 height 17
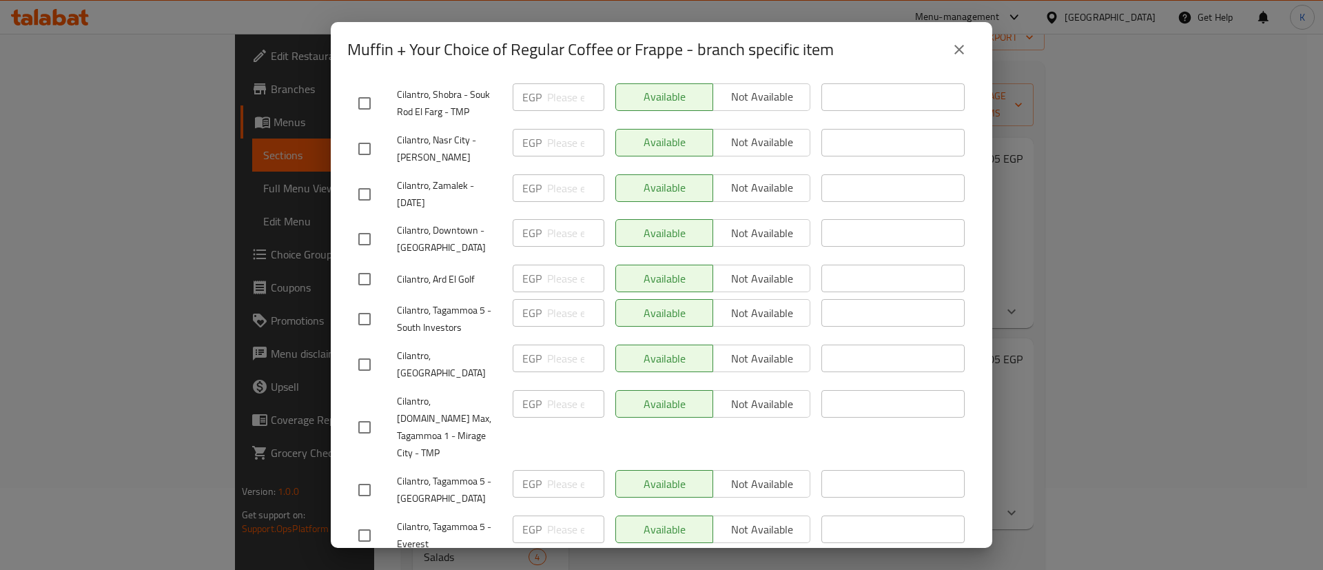
scroll to position [2527, 0]
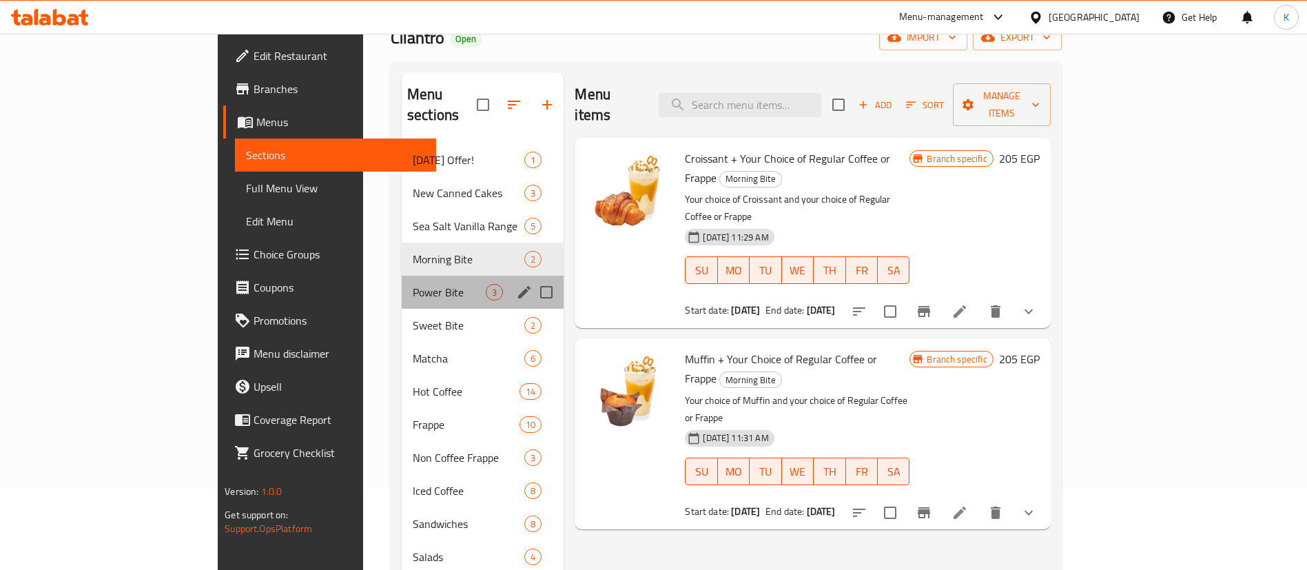
click at [402, 276] on div "Power Bite 3" at bounding box center [483, 292] width 162 height 33
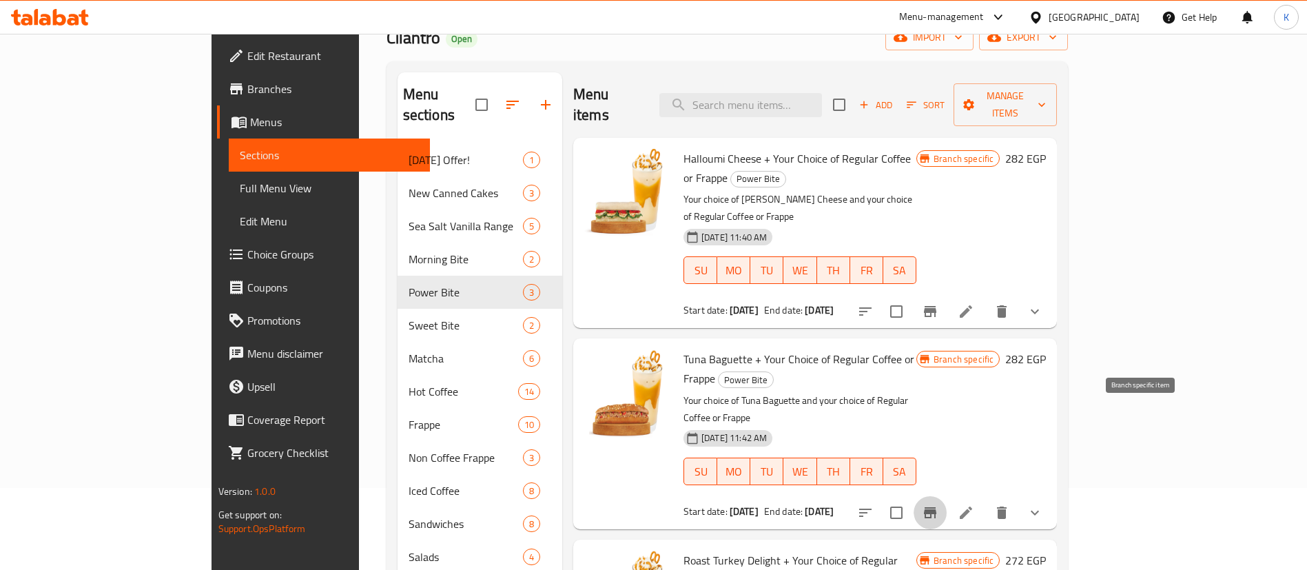
click at [947, 496] on button "Branch-specific-item" at bounding box center [930, 512] width 33 height 33
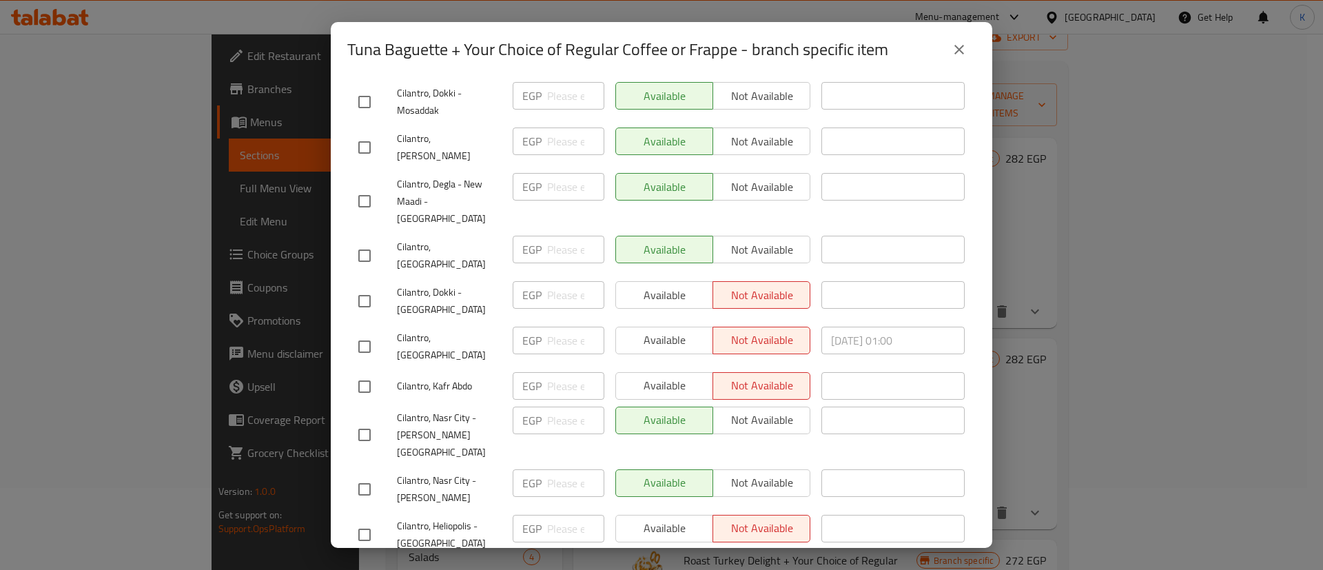
scroll to position [2527, 0]
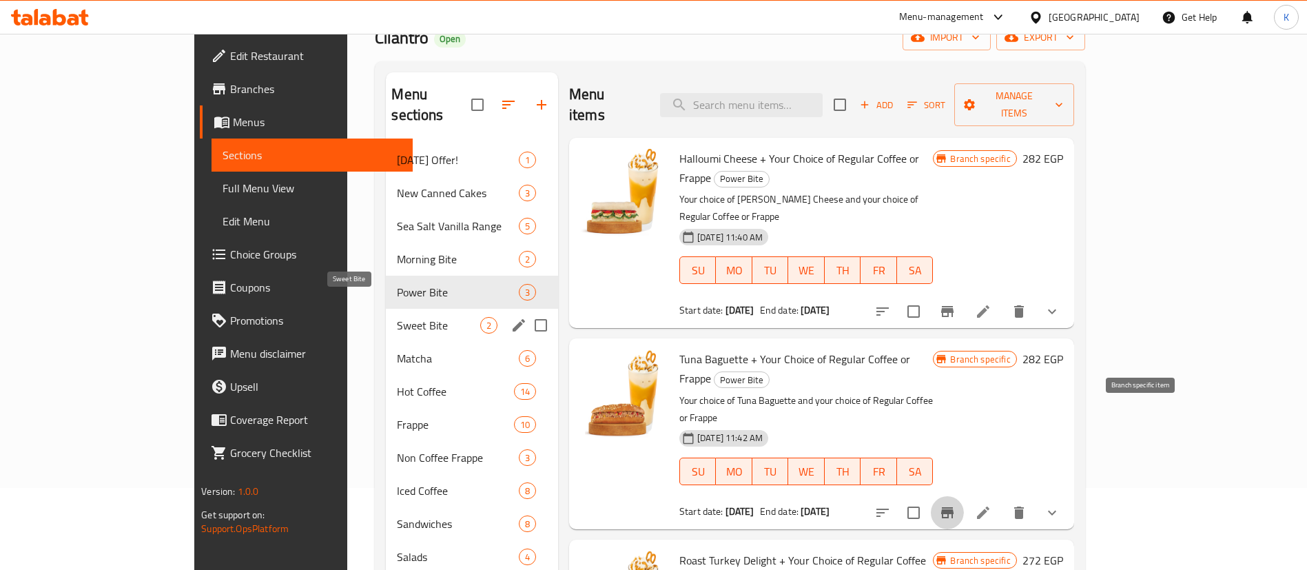
click at [397, 317] on span "Sweet Bite" at bounding box center [438, 325] width 83 height 17
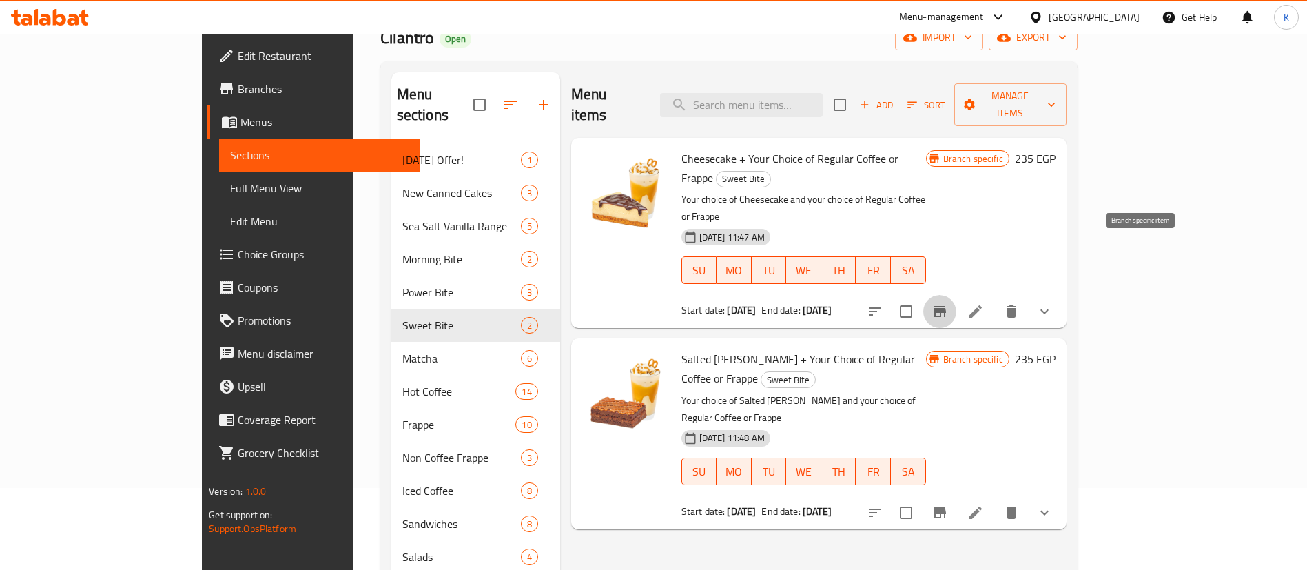
click at [956, 295] on button "Branch-specific-item" at bounding box center [939, 311] width 33 height 33
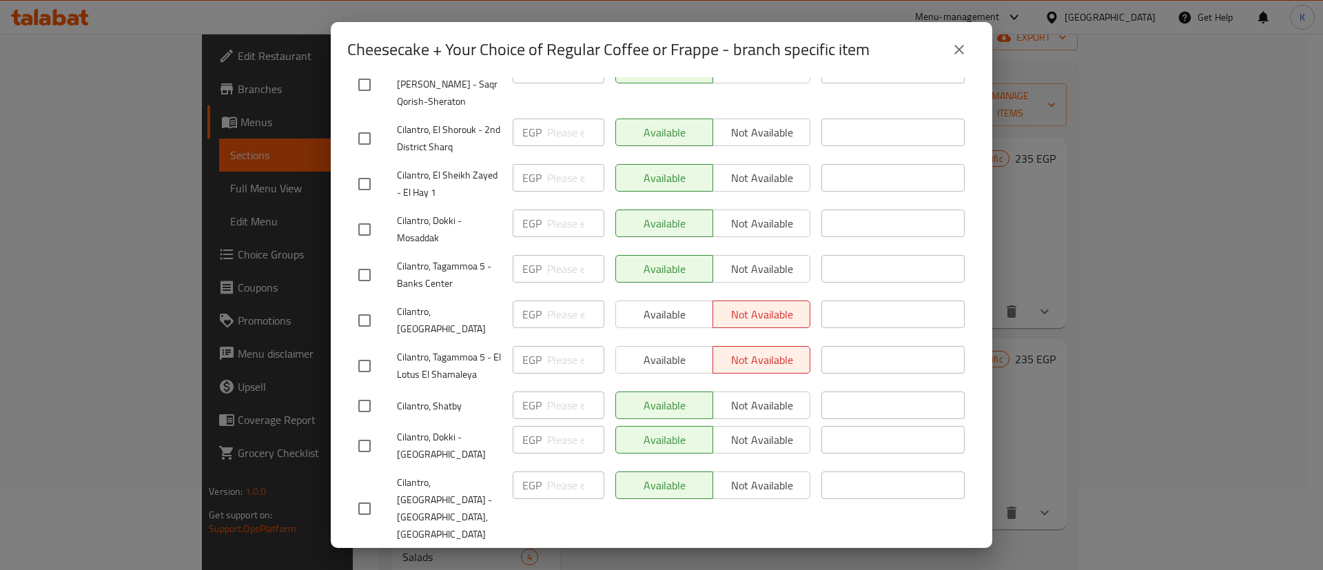
scroll to position [1134, 0]
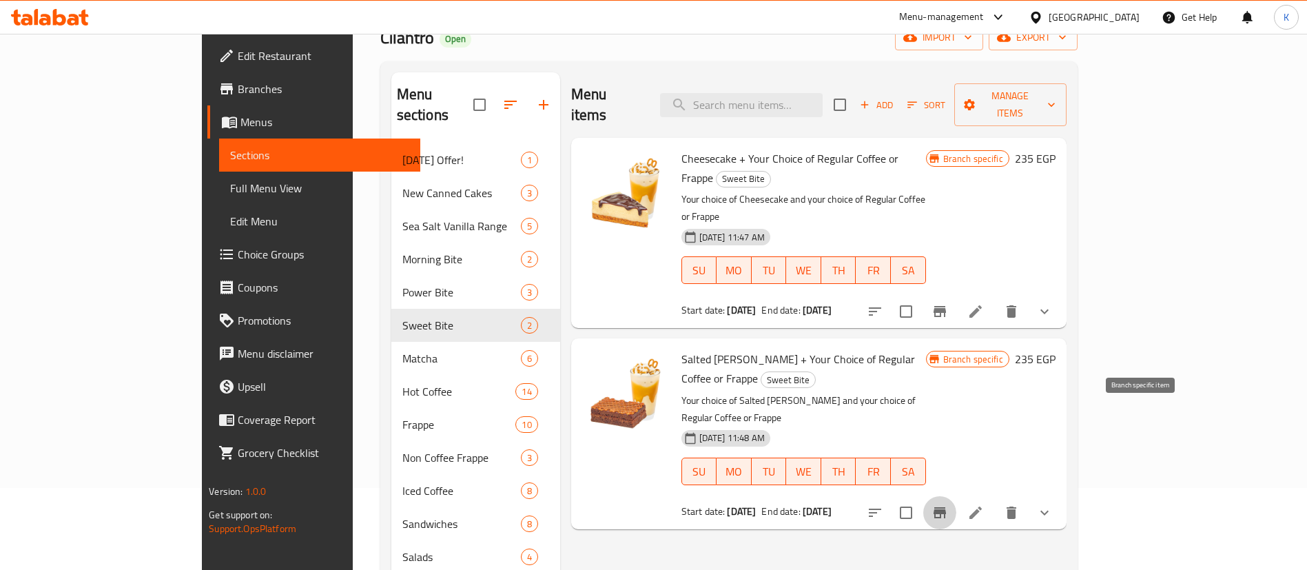
click at [946, 507] on icon "Branch-specific-item" at bounding box center [940, 512] width 12 height 11
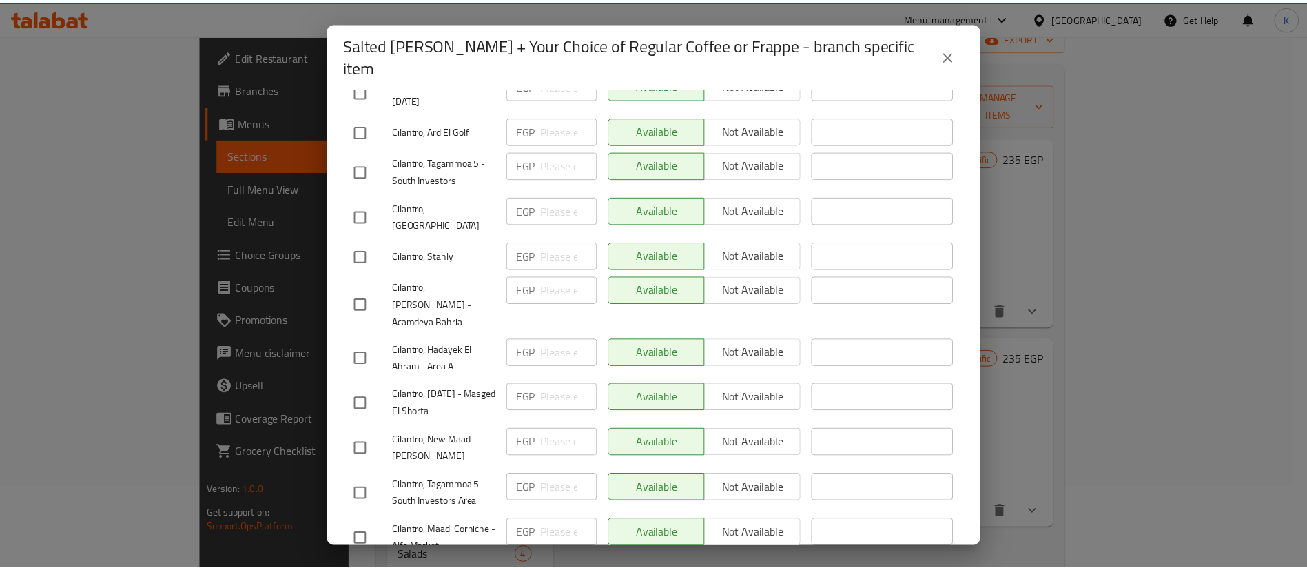
scroll to position [2538, 0]
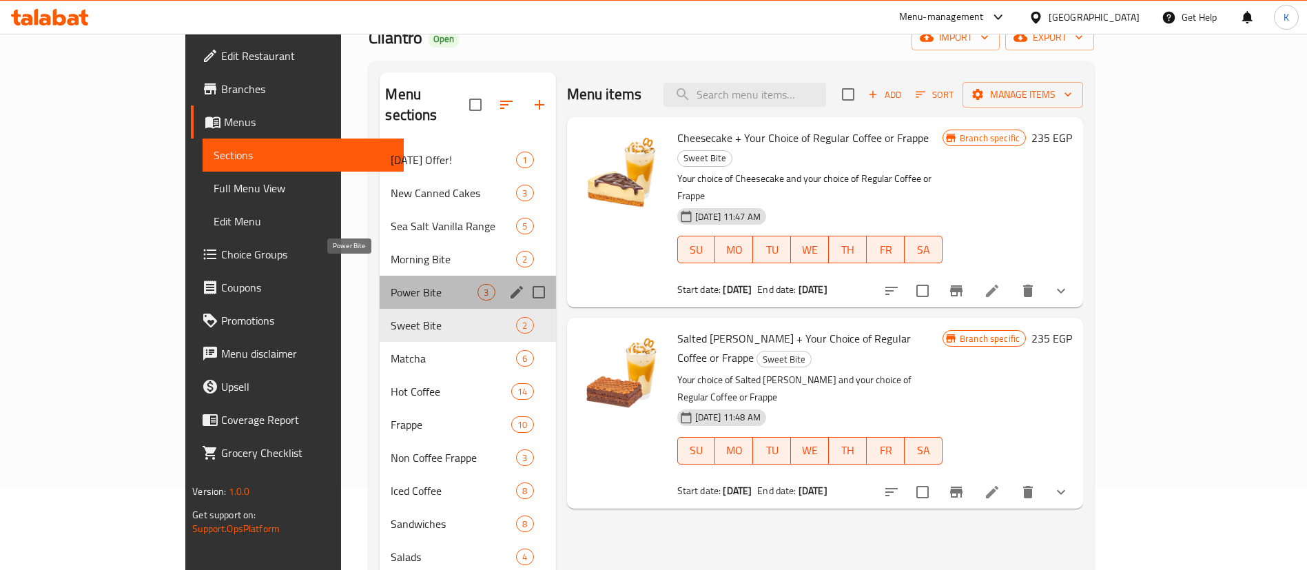
click at [391, 284] on span "Power Bite" at bounding box center [434, 292] width 87 height 17
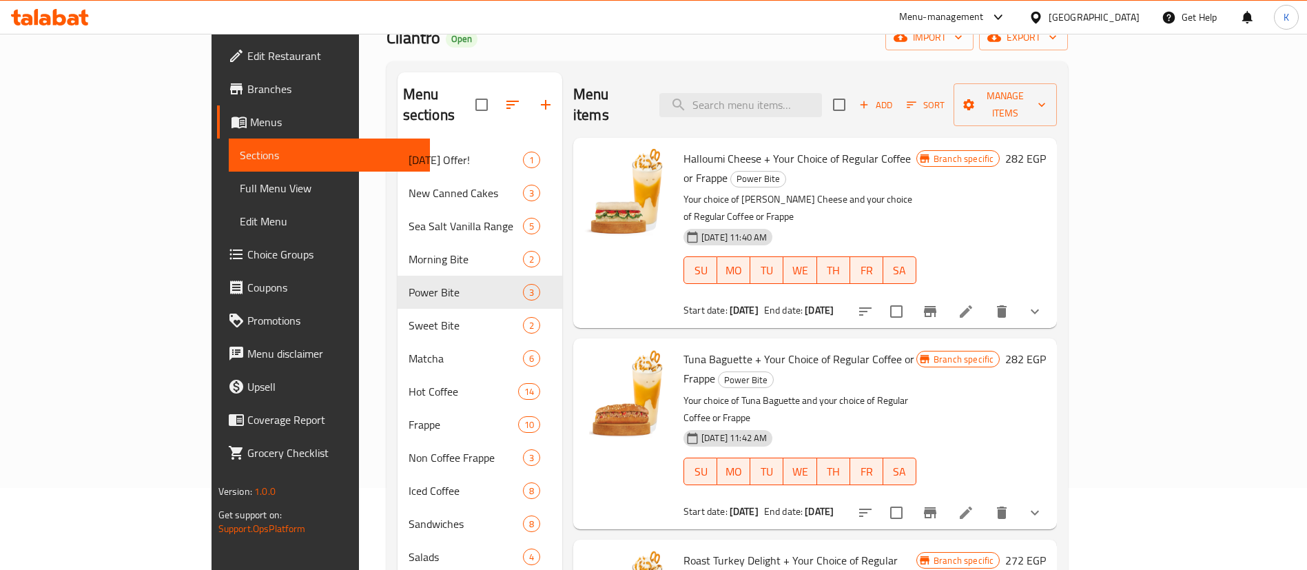
click at [684, 349] on span "Tuna Baguette + Your Choice of Regular Coffee or Frappe" at bounding box center [799, 369] width 231 height 40
drag, startPoint x: 646, startPoint y: 302, endPoint x: 872, endPoint y: 299, distance: 226.0
click at [872, 349] on span "Tuna Baguette + Your Choice of Regular Coffee or Frappe" at bounding box center [799, 369] width 231 height 40
copy span "Tuna Baguette + Your Choice of Regular Coffee or Frappe"
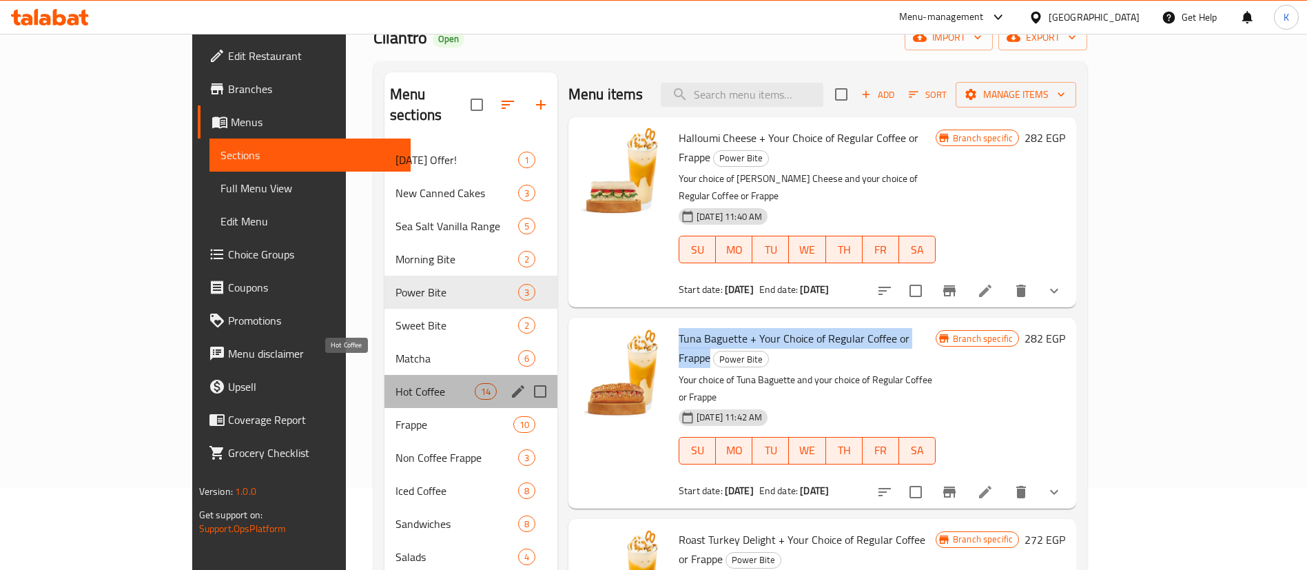
click at [396, 383] on span "Hot Coffee" at bounding box center [435, 391] width 79 height 17
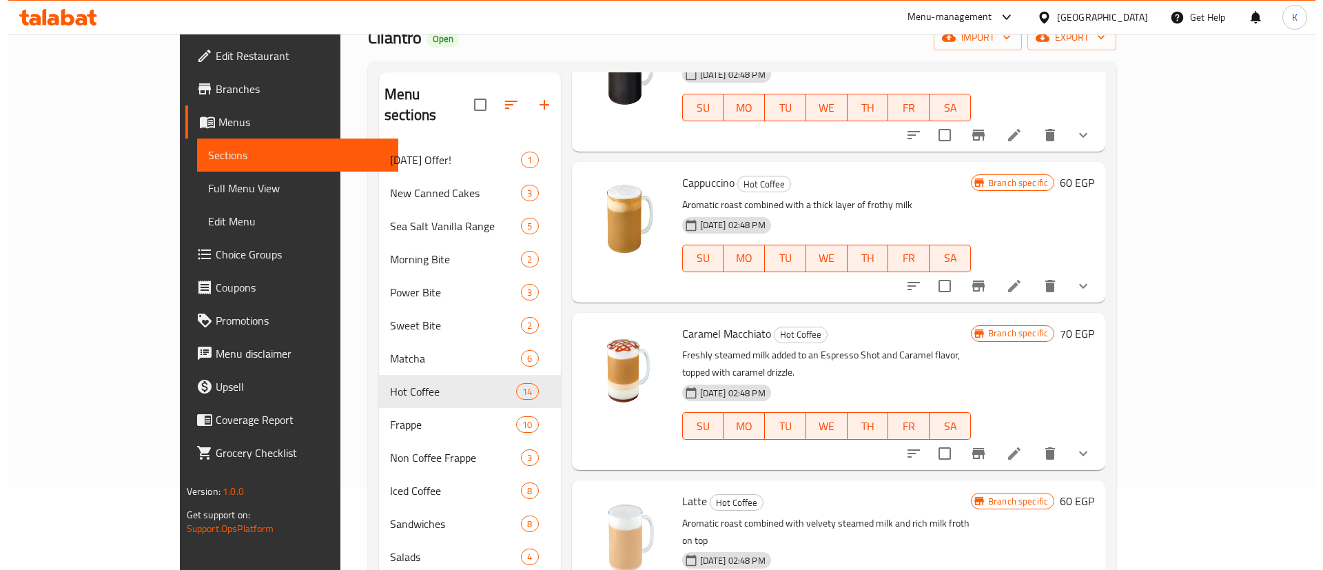
scroll to position [1069, 0]
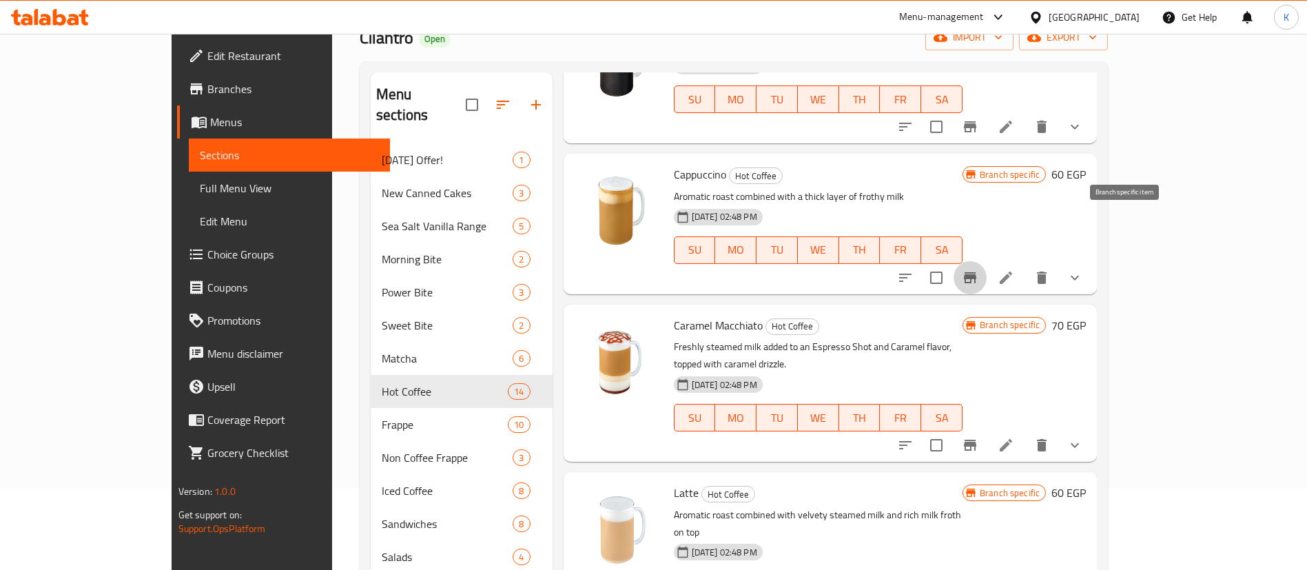
click at [976, 272] on icon "Branch-specific-item" at bounding box center [970, 277] width 12 height 11
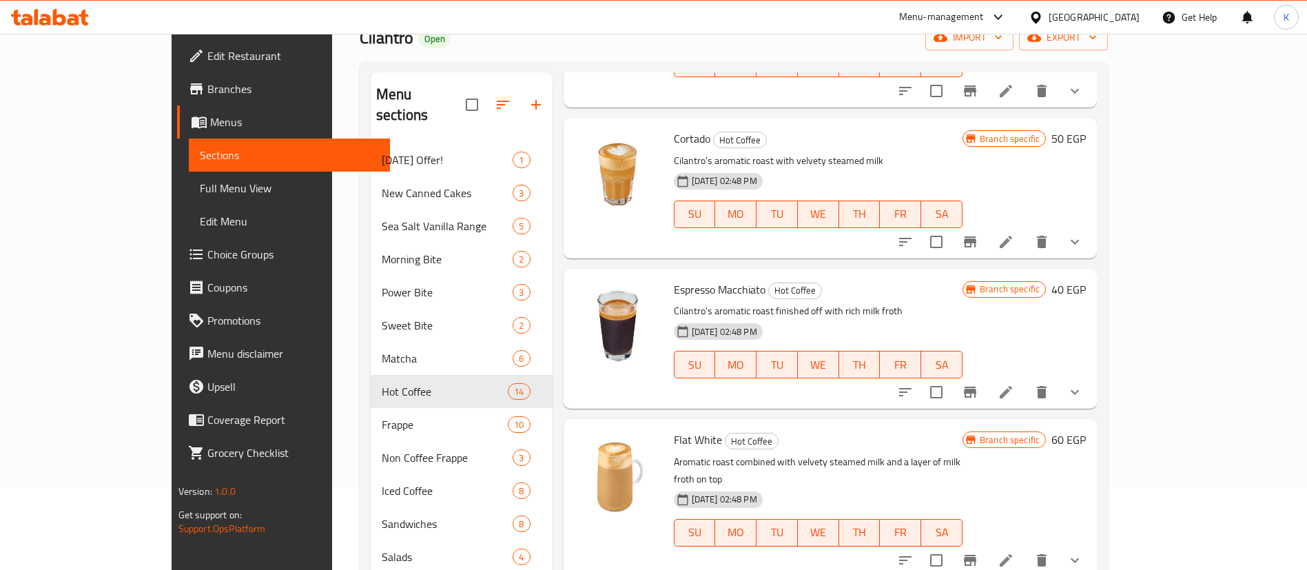
scroll to position [484, 0]
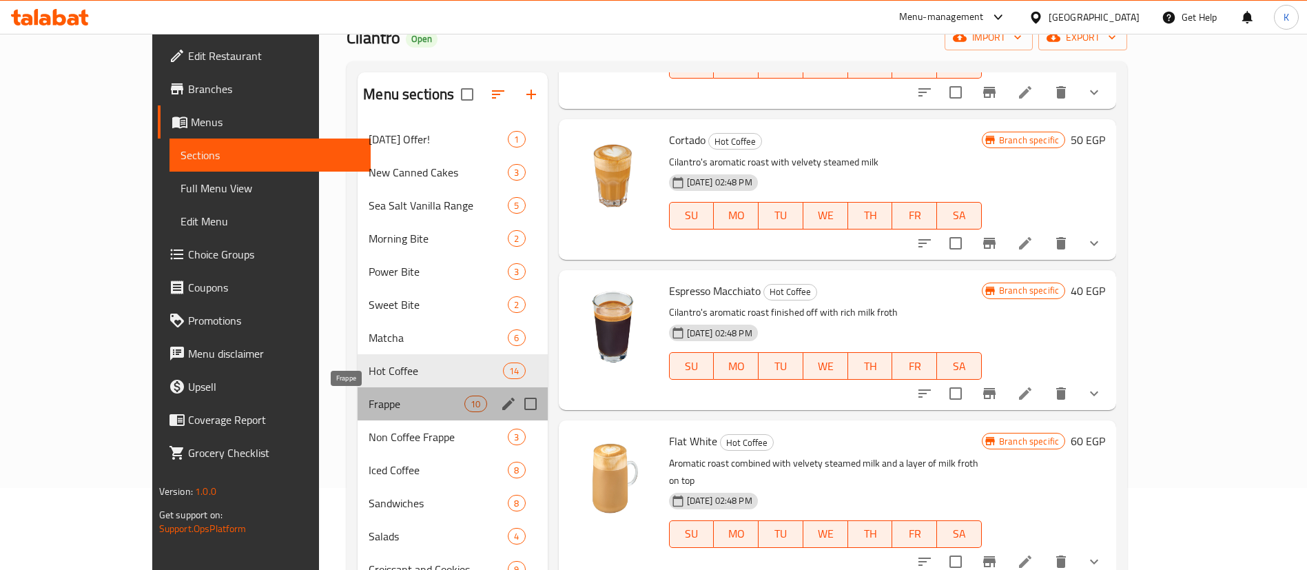
click at [369, 402] on span "Frappe" at bounding box center [417, 404] width 96 height 17
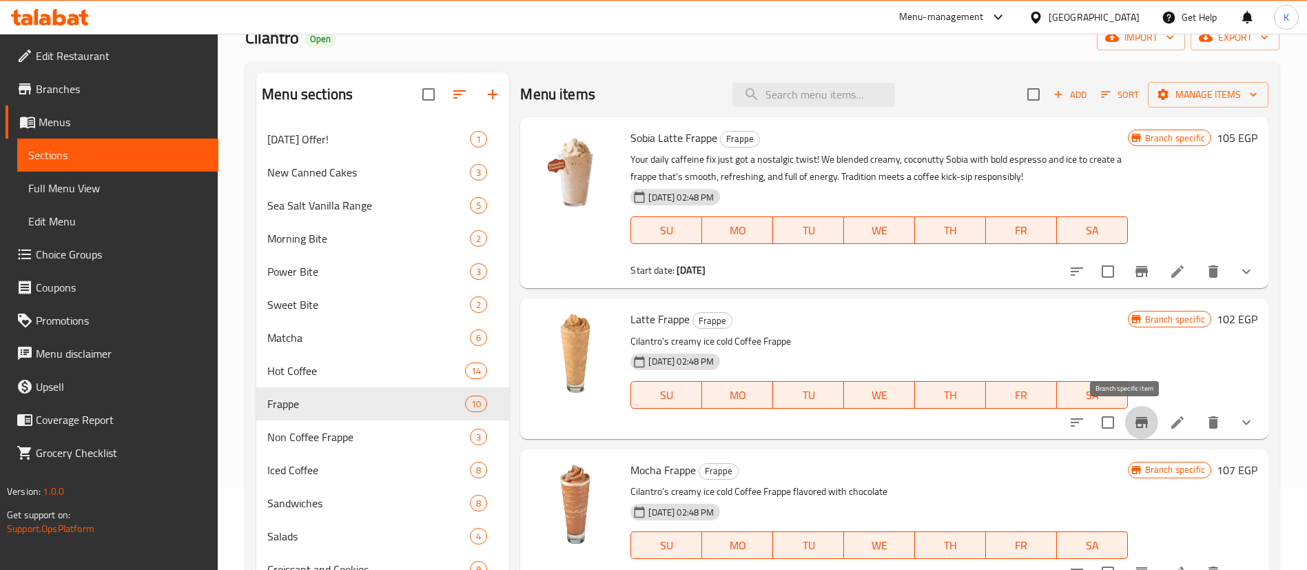
click at [1136, 422] on button "Branch-specific-item" at bounding box center [1141, 422] width 33 height 33
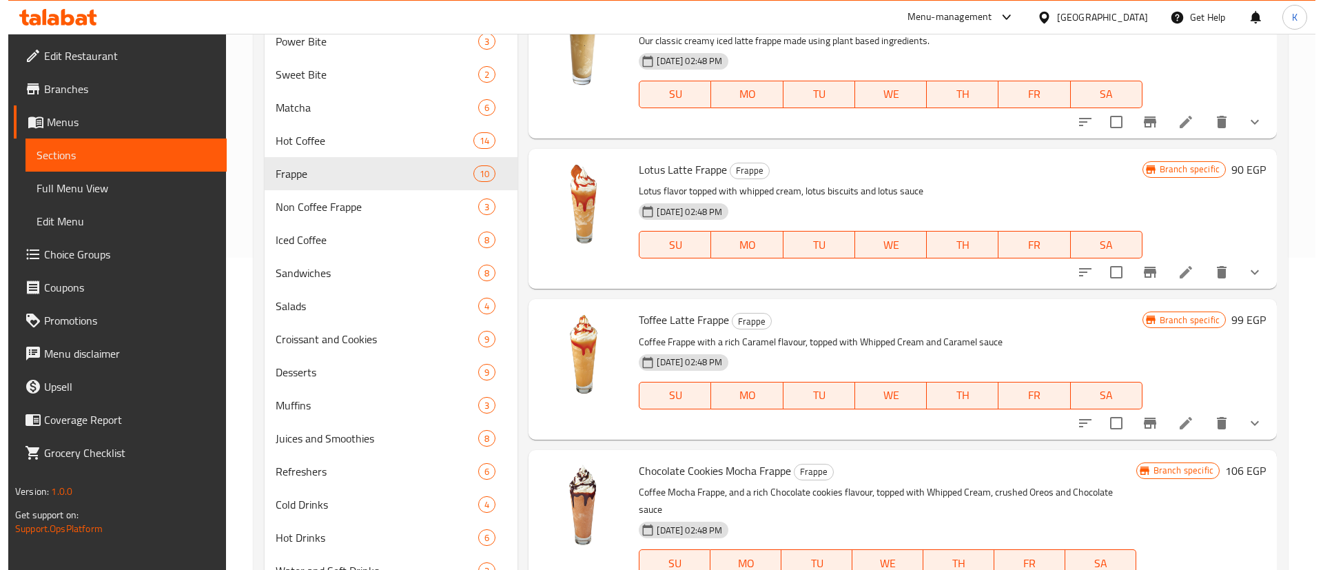
scroll to position [314, 0]
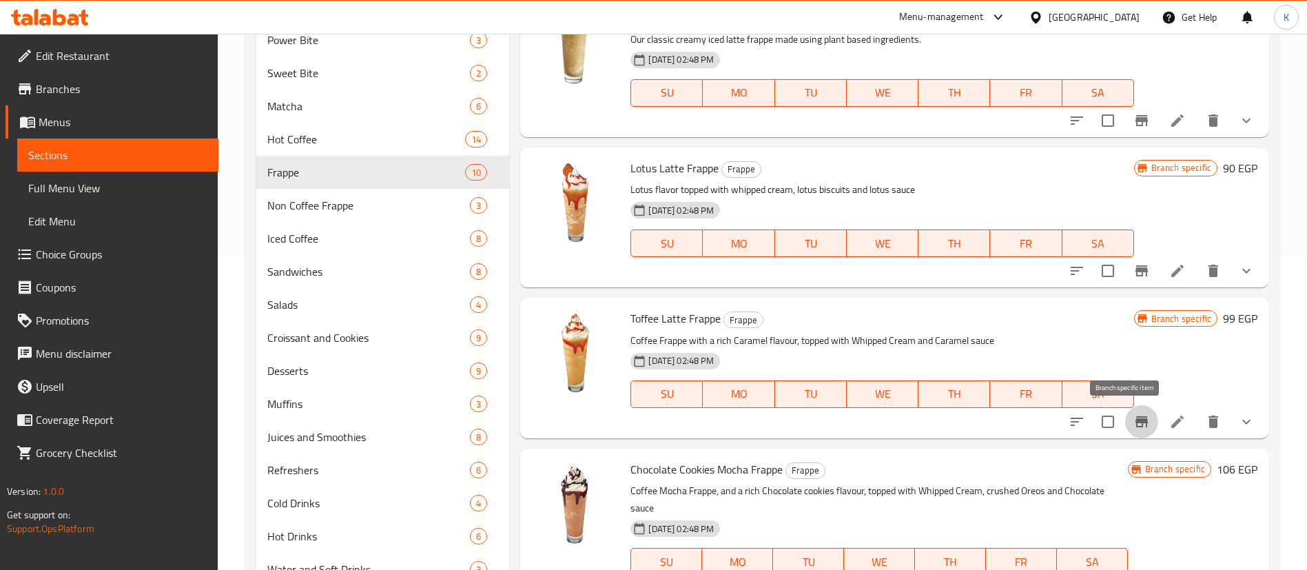
click at [1136, 420] on icon "Branch-specific-item" at bounding box center [1142, 421] width 12 height 11
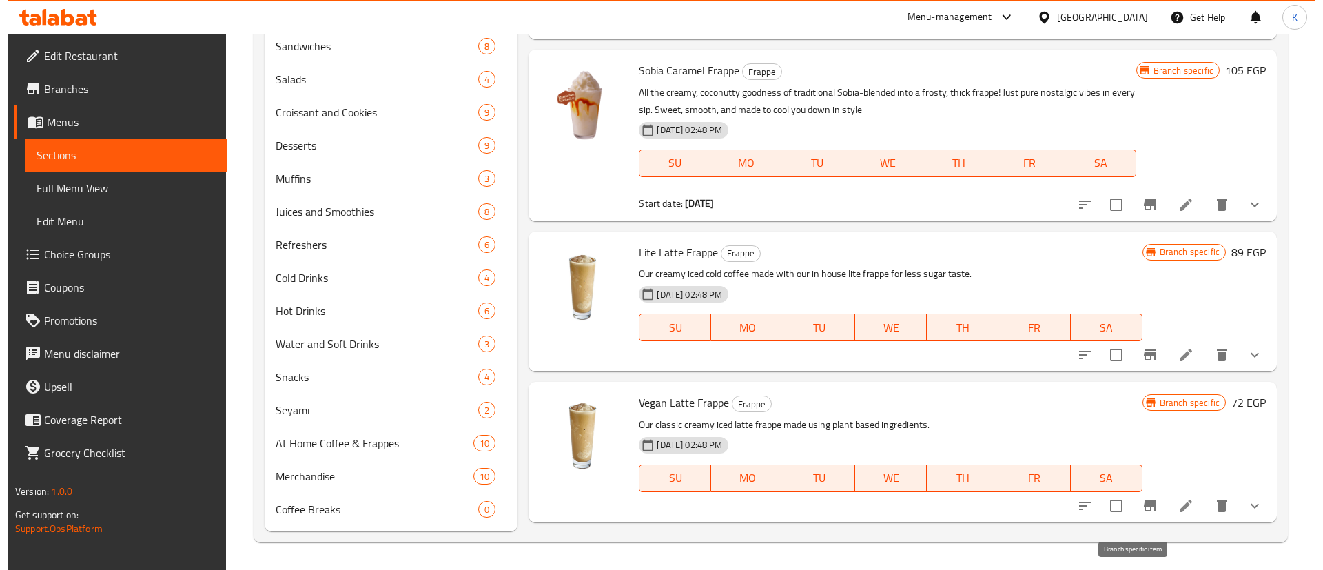
scroll to position [90, 0]
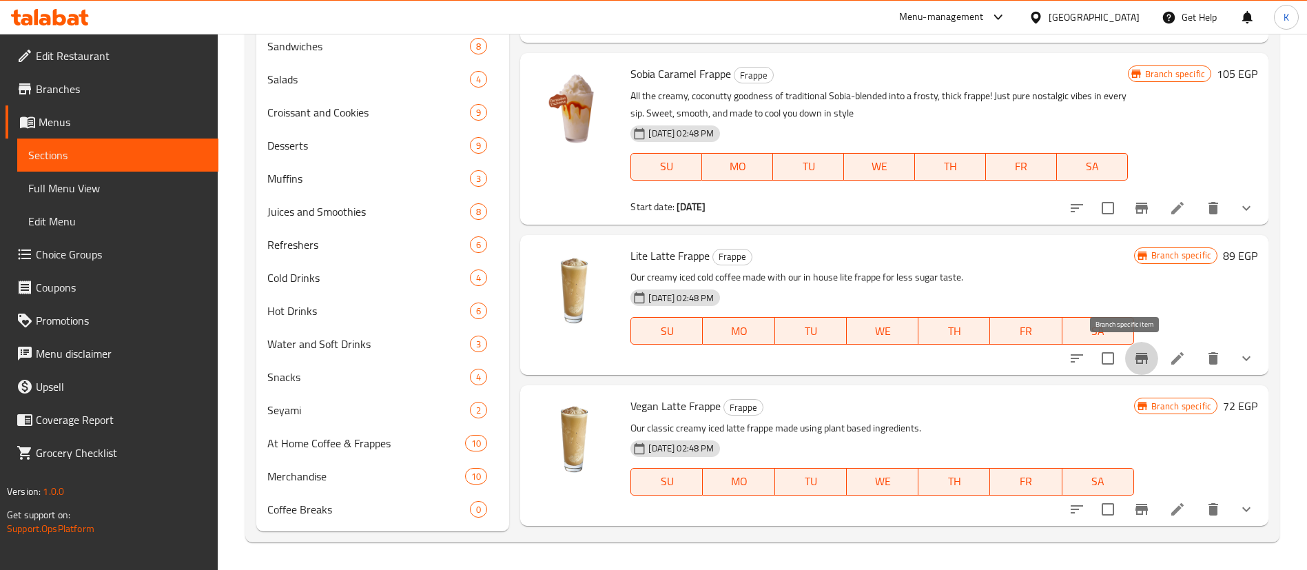
click at [1133, 356] on icon "Branch-specific-item" at bounding box center [1141, 358] width 17 height 17
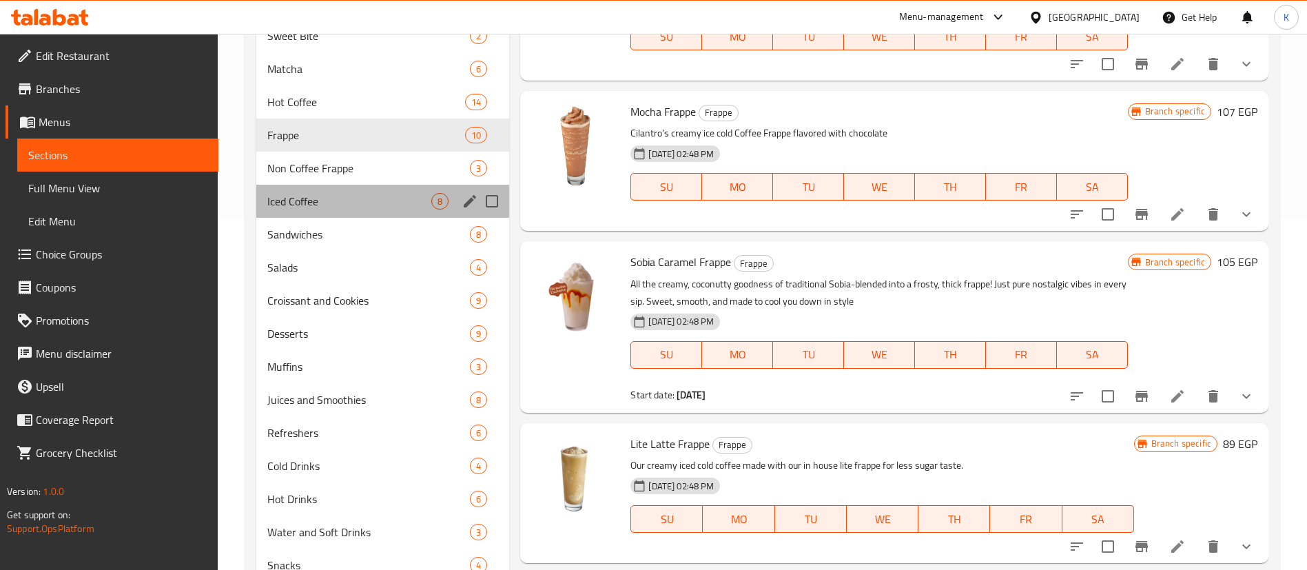
click at [314, 190] on div "Iced Coffee 8" at bounding box center [382, 201] width 253 height 33
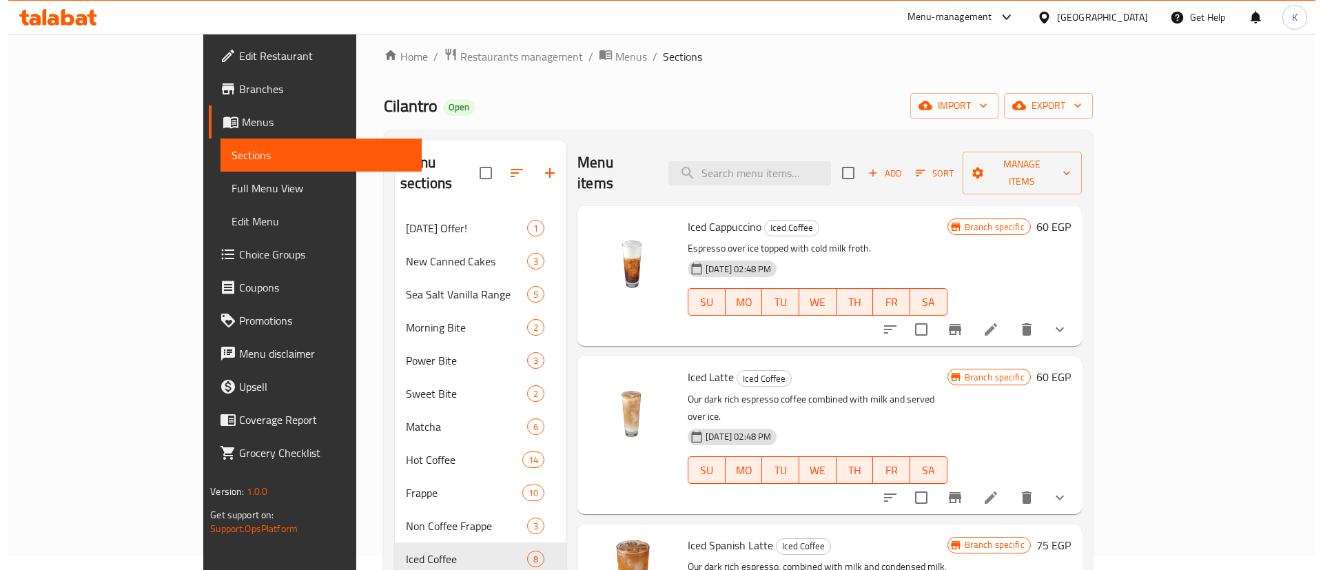
scroll to position [271, 0]
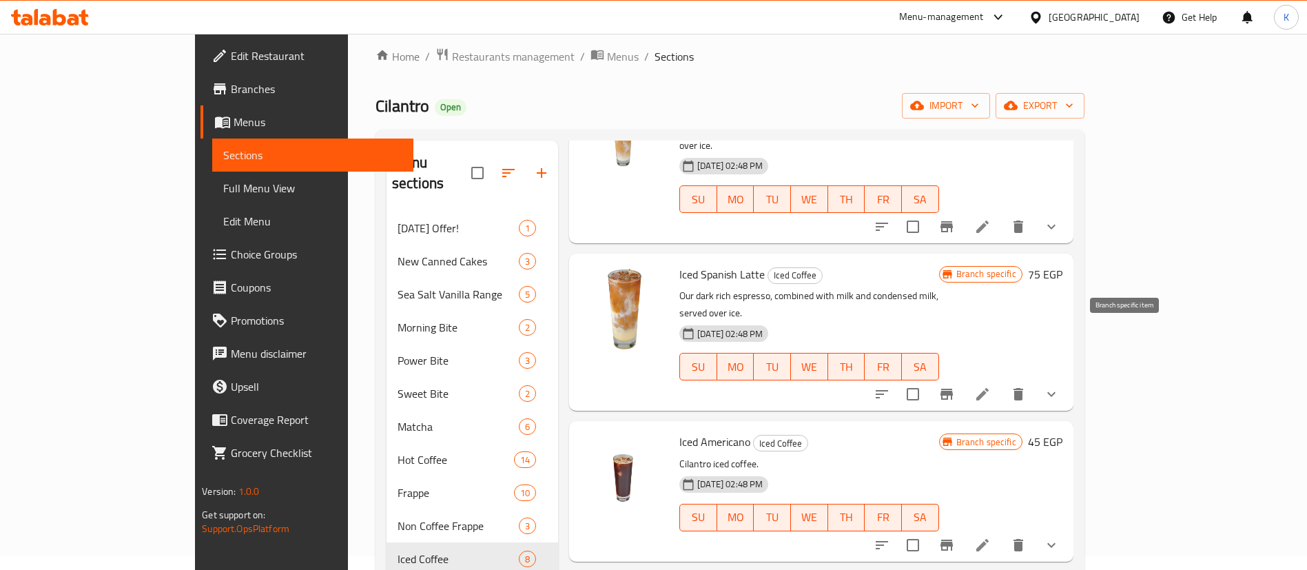
click at [955, 386] on icon "Branch-specific-item" at bounding box center [946, 394] width 17 height 17
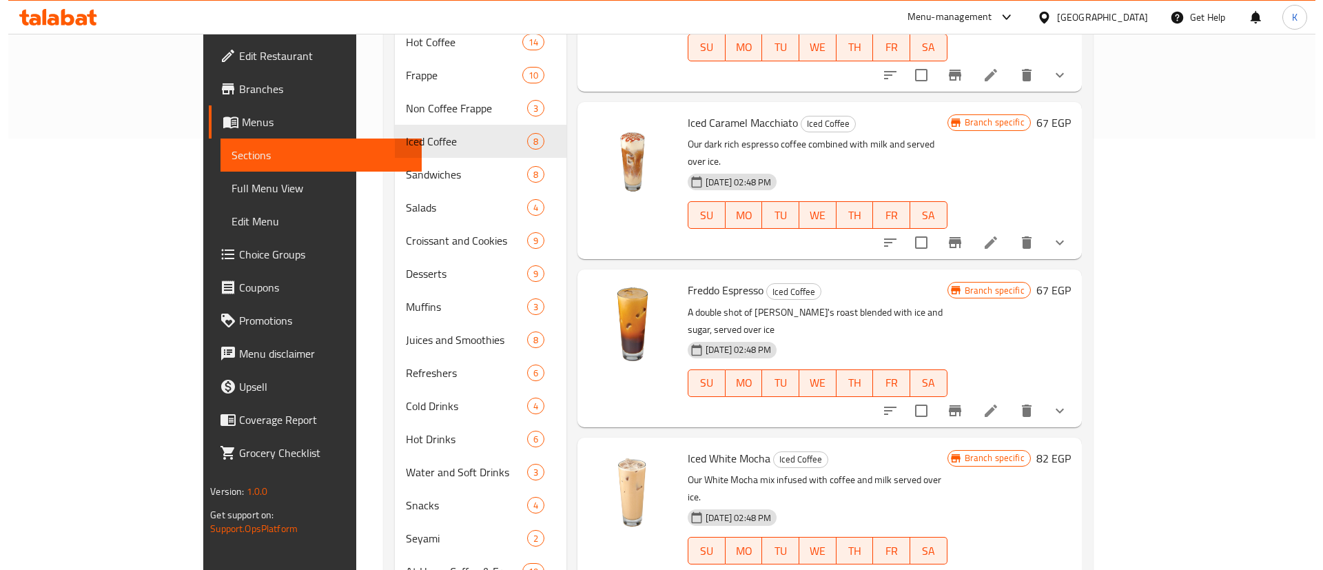
scroll to position [539, 0]
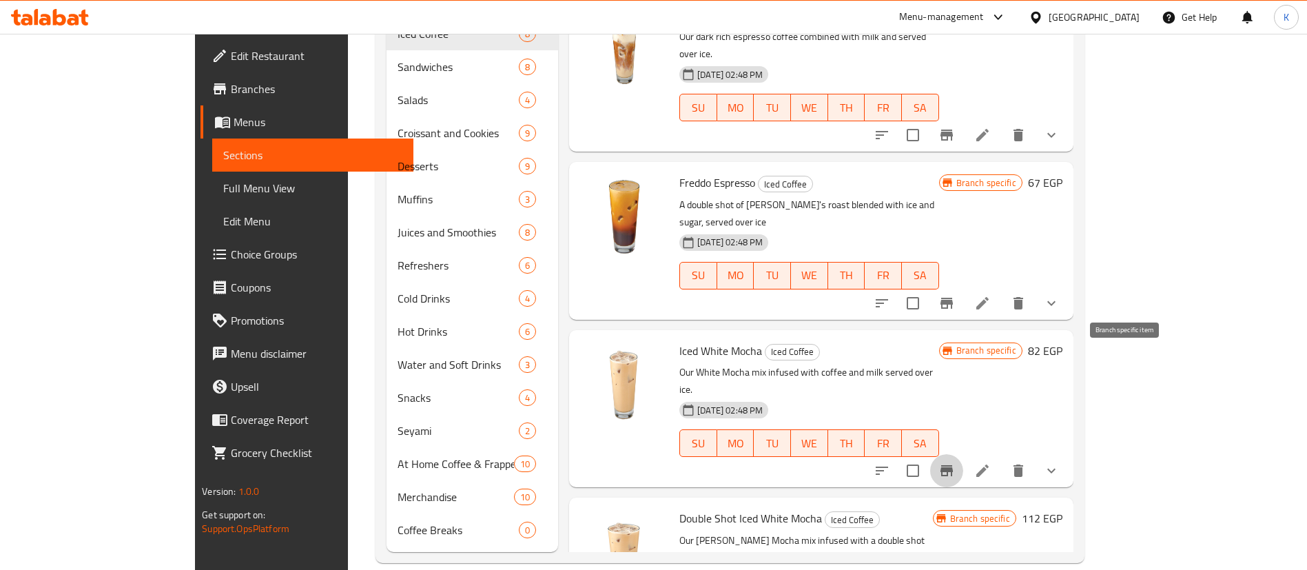
click at [955, 462] on icon "Branch-specific-item" at bounding box center [946, 470] width 17 height 17
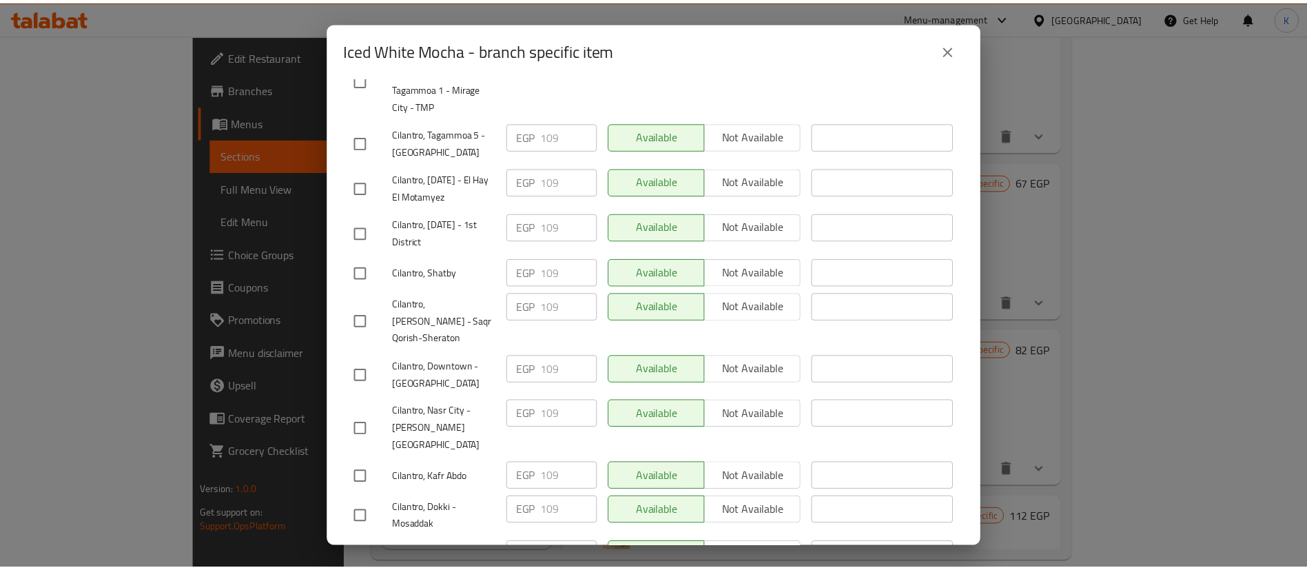
scroll to position [2527, 0]
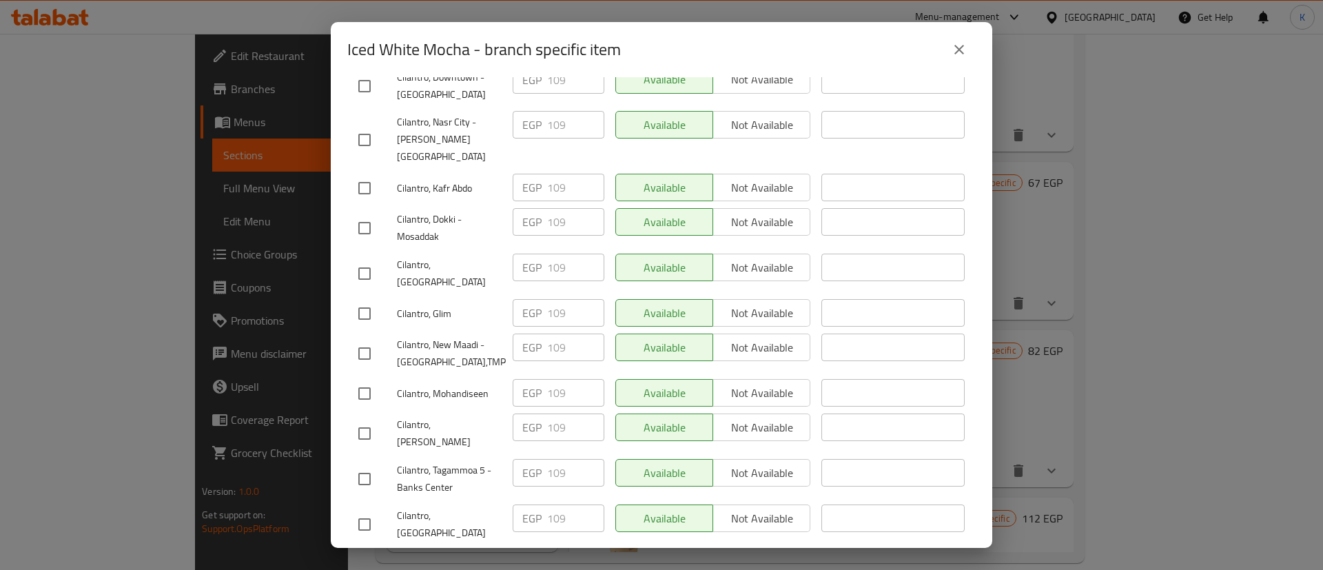
click at [347, 56] on div "Iced White Mocha - branch specific item" at bounding box center [661, 49] width 661 height 55
click at [424, 54] on h2 "Iced White Mocha - branch specific item" at bounding box center [484, 50] width 274 height 22
copy h2 "Iced White Mocha"
click at [956, 44] on icon "close" at bounding box center [959, 49] width 17 height 17
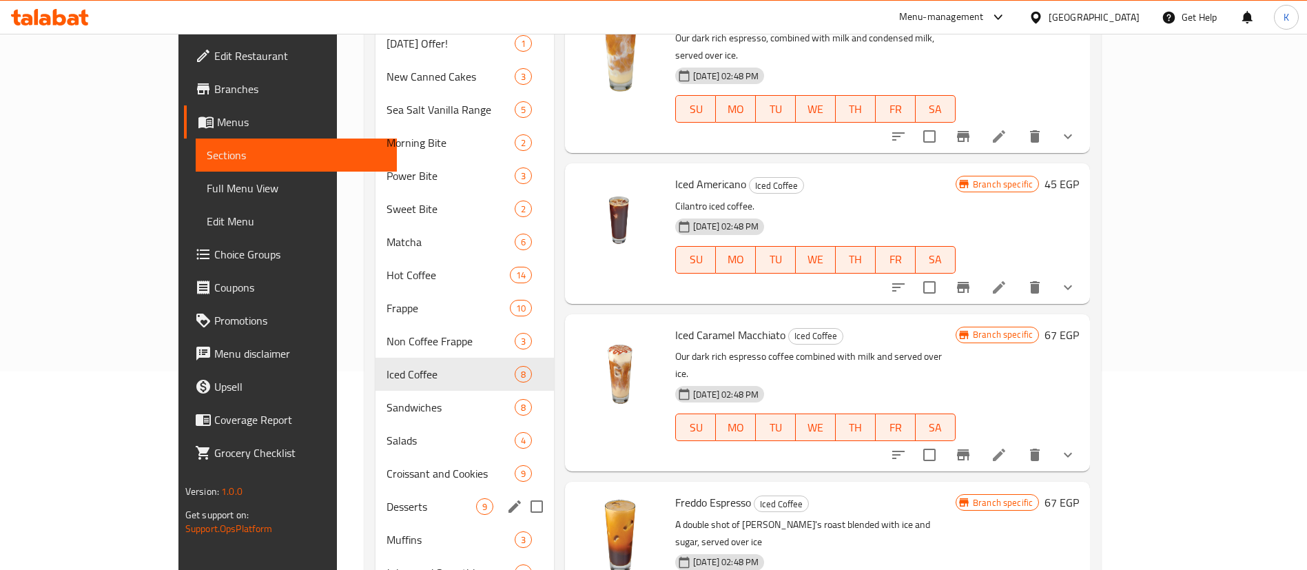
scroll to position [200, 0]
click at [376, 422] on div "Salads 4" at bounding box center [465, 438] width 178 height 33
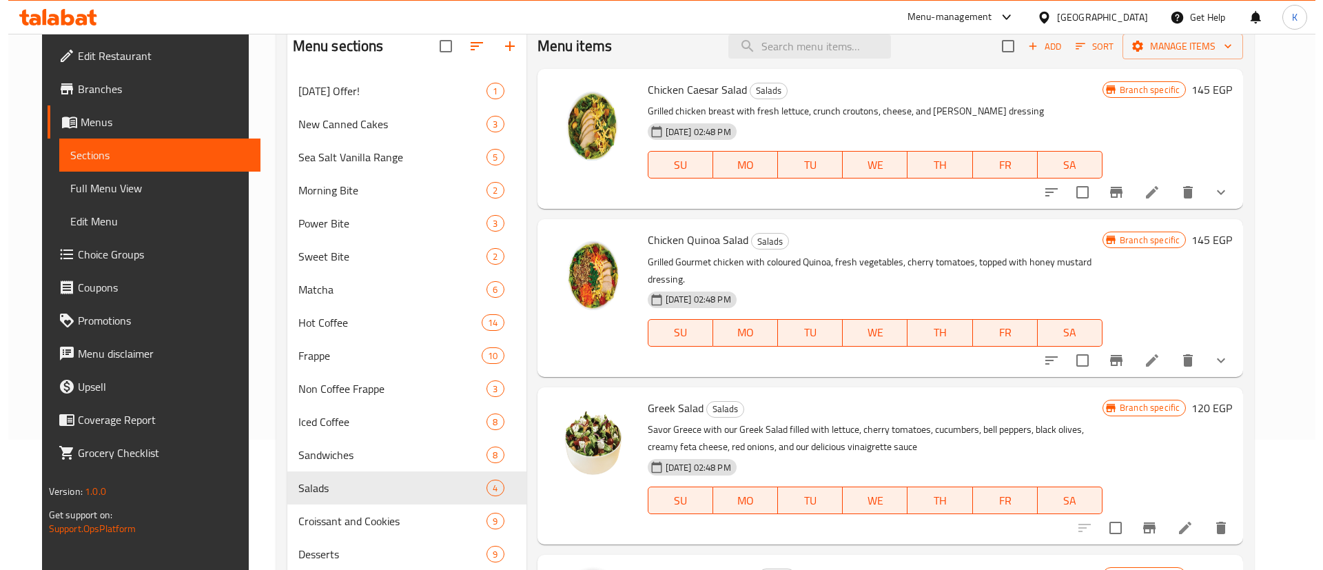
scroll to position [132, 0]
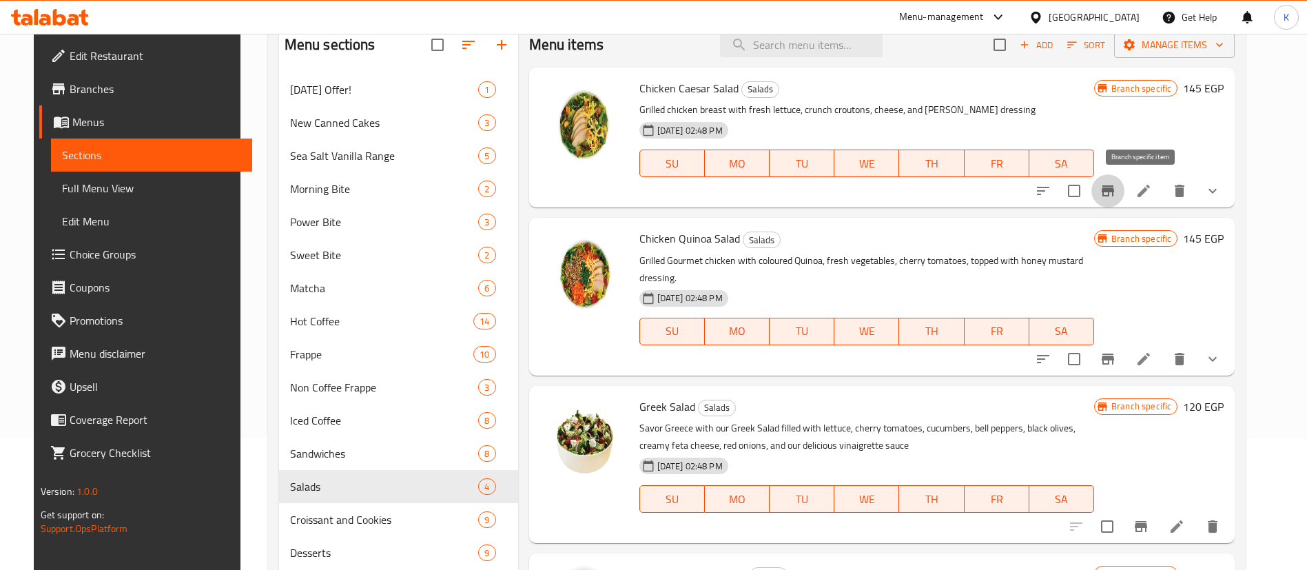
click at [1125, 195] on button "Branch-specific-item" at bounding box center [1107, 190] width 33 height 33
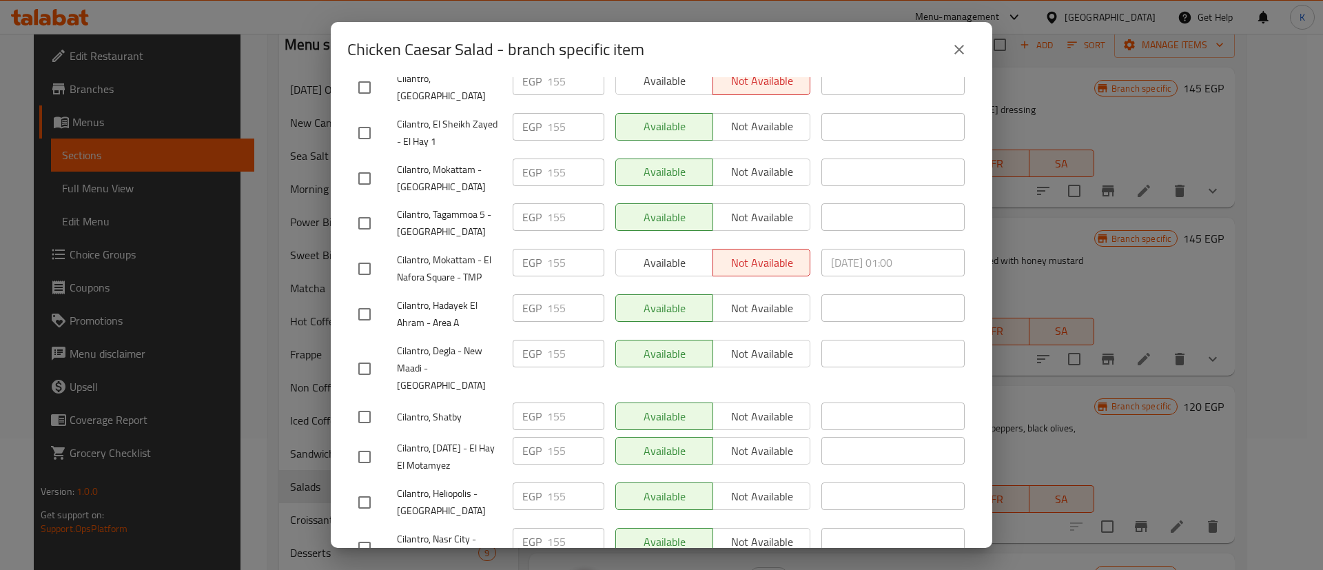
scroll to position [2527, 0]
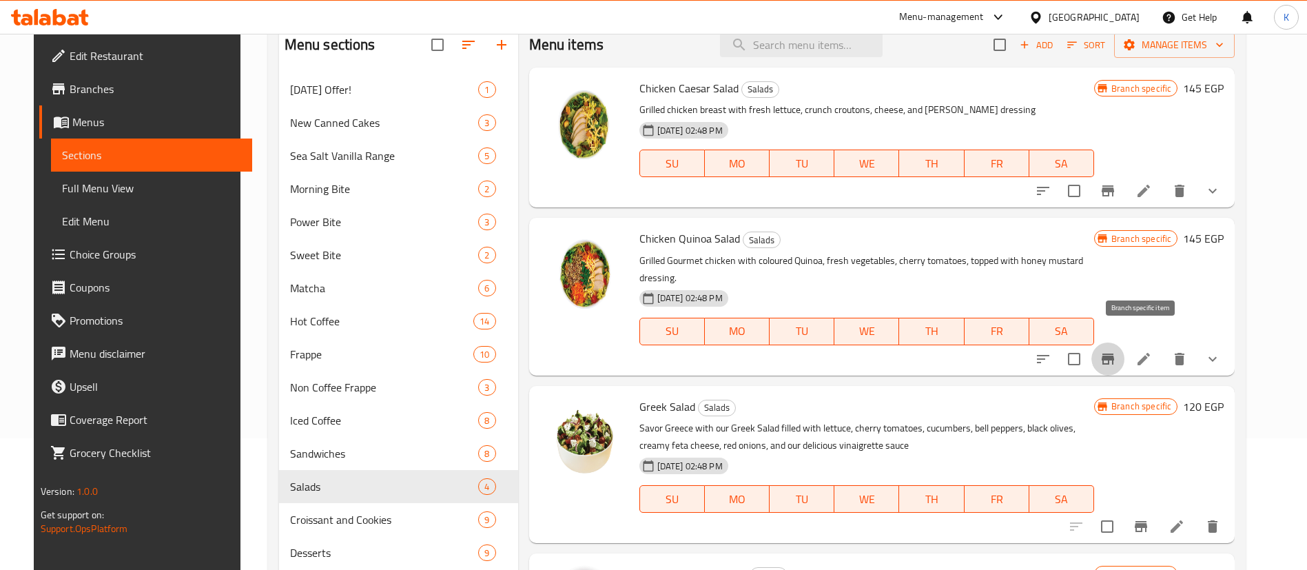
click at [1114, 353] on icon "Branch-specific-item" at bounding box center [1108, 358] width 12 height 11
click at [1147, 521] on icon "Branch-specific-item" at bounding box center [1141, 526] width 12 height 11
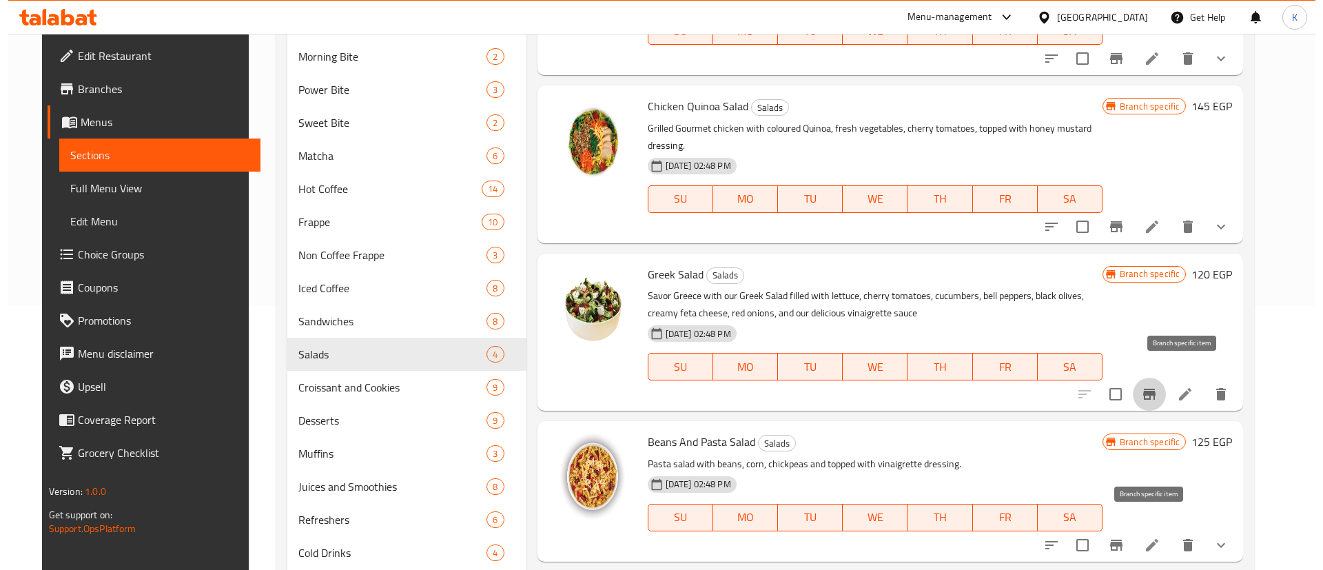
scroll to position [266, 0]
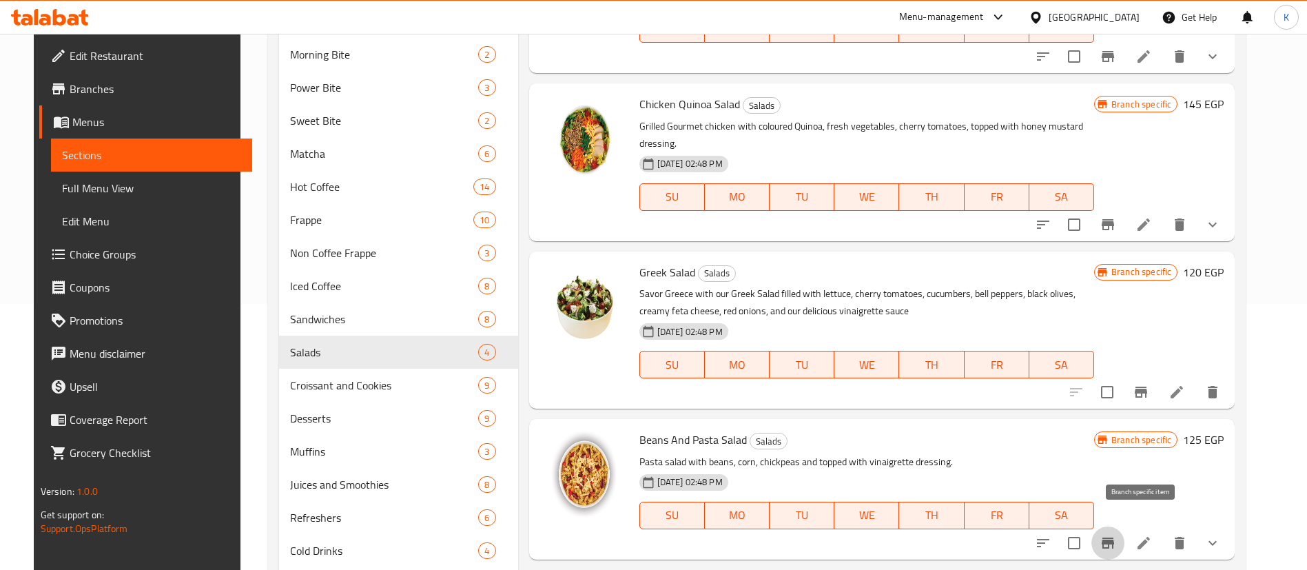
click at [1114, 537] on icon "Branch-specific-item" at bounding box center [1108, 542] width 12 height 11
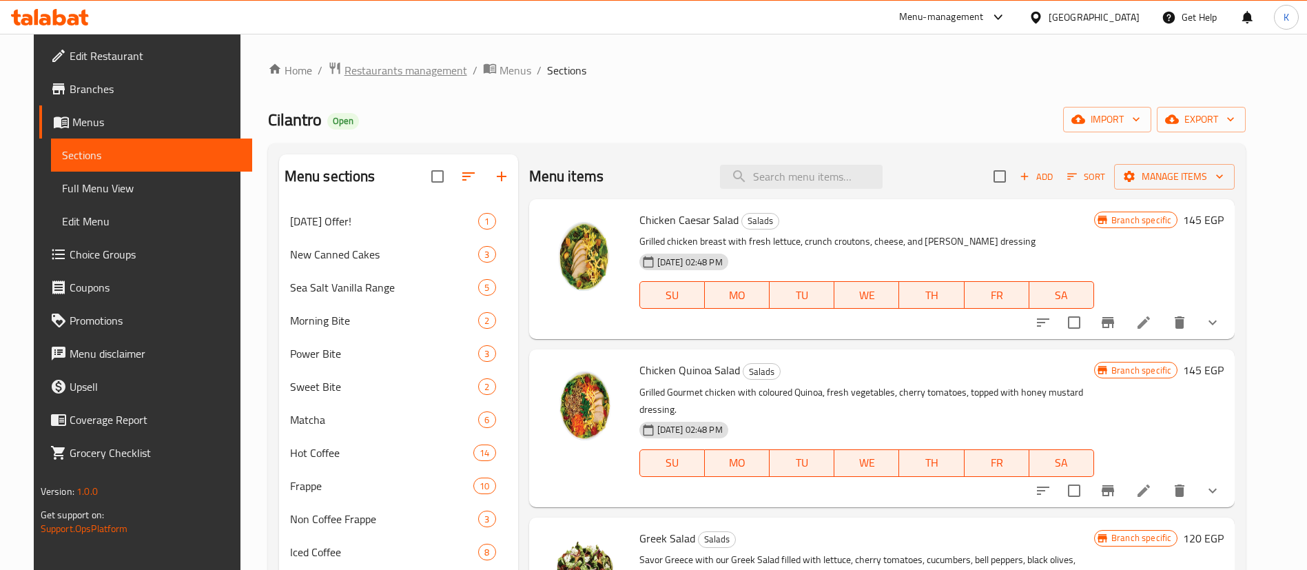
click at [403, 69] on span "Restaurants management" at bounding box center [406, 70] width 123 height 17
